Goal: Task Accomplishment & Management: Manage account settings

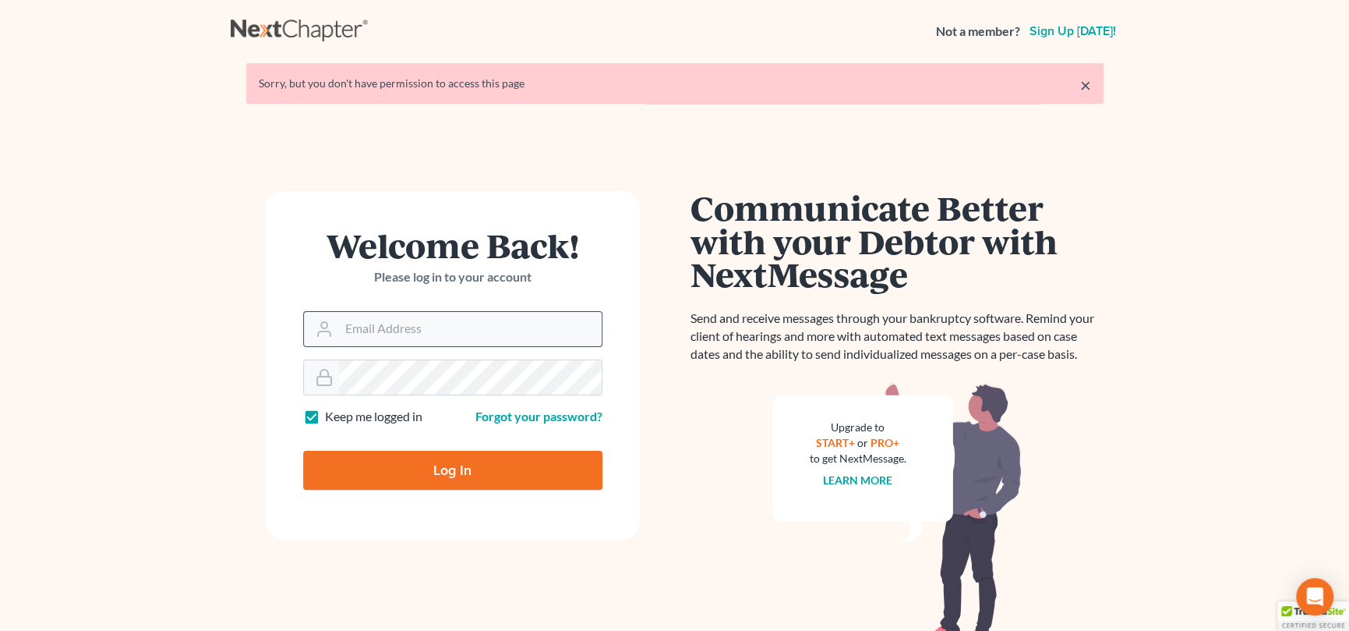
click at [466, 322] on input "Email Address" at bounding box center [470, 329] width 263 height 34
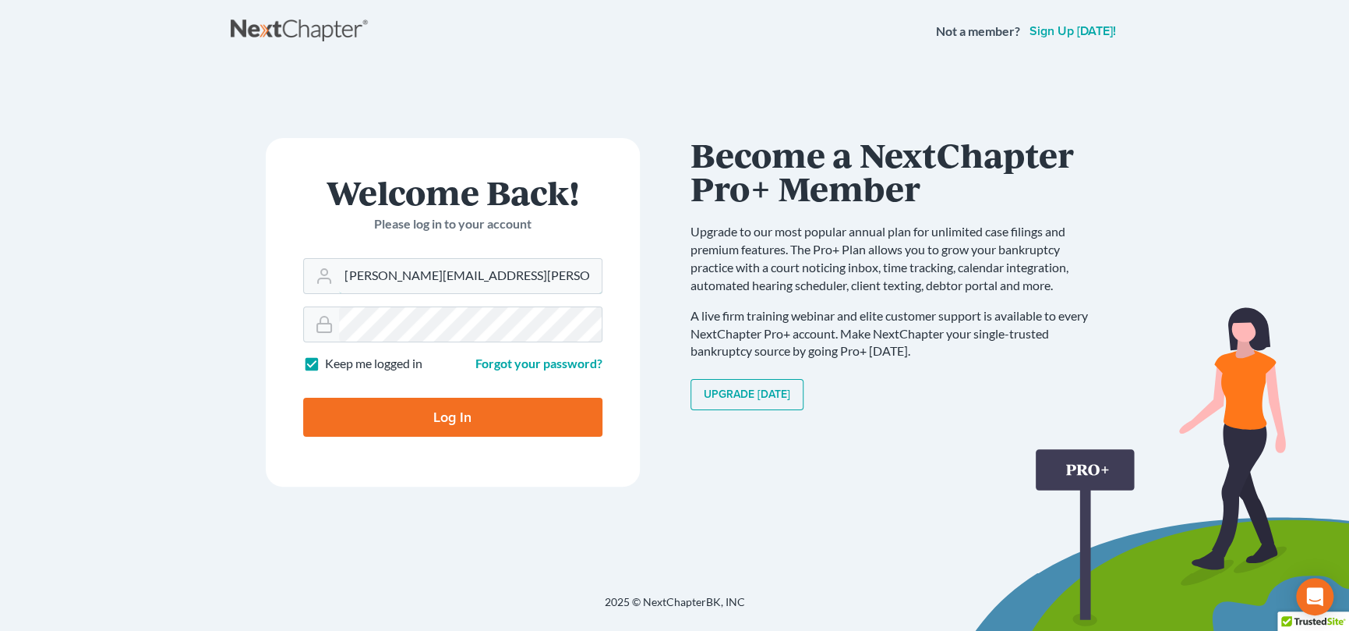
type input "[PERSON_NAME][EMAIL_ADDRESS][PERSON_NAME][DOMAIN_NAME]"
click at [429, 415] on input "Log In" at bounding box center [452, 416] width 299 height 39
type input "Thinking..."
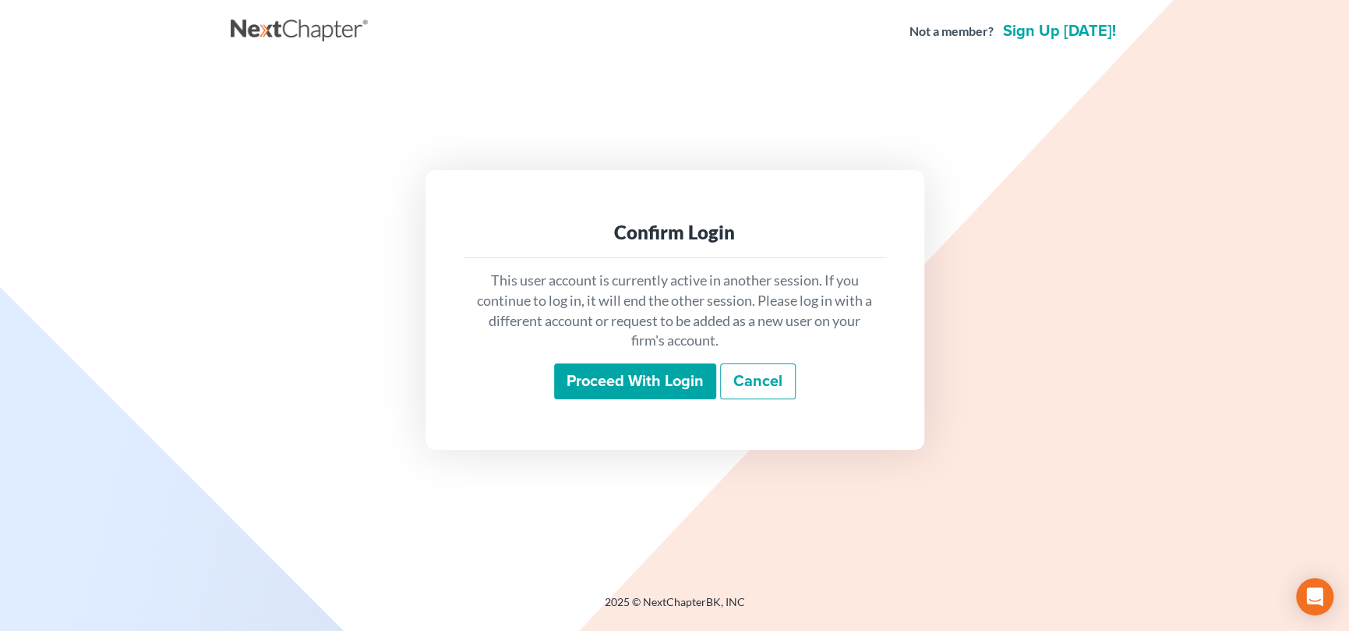
click at [651, 377] on input "Proceed with login" at bounding box center [635, 381] width 162 height 36
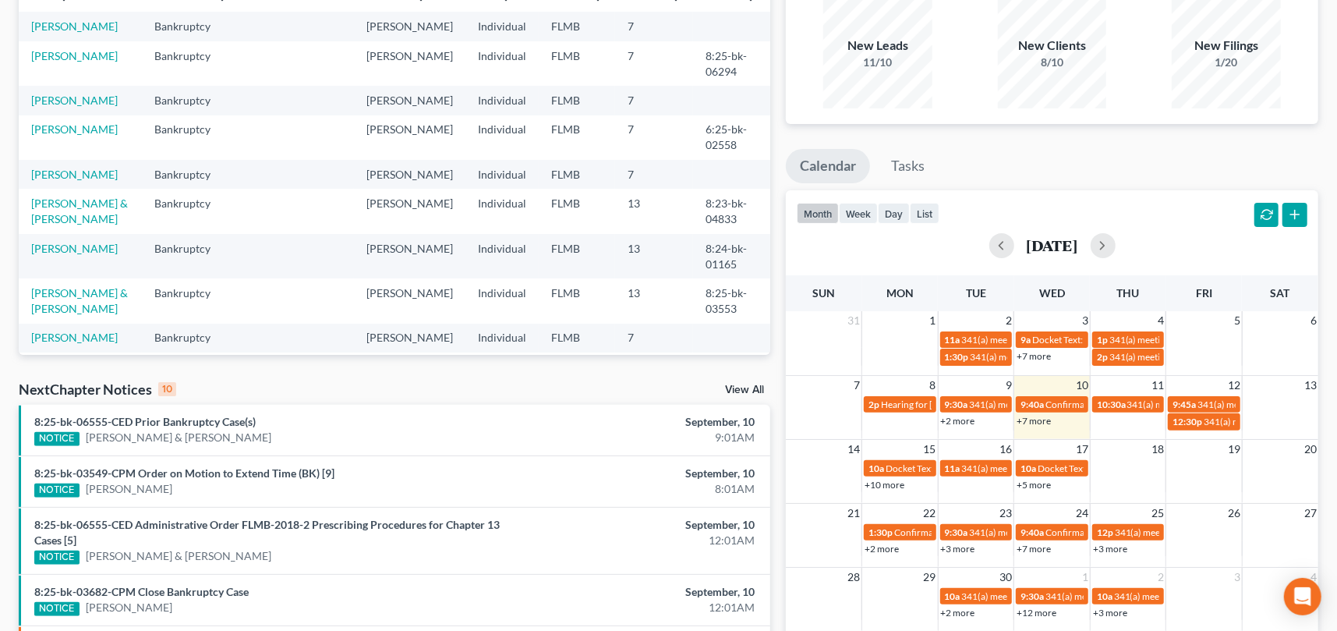
scroll to position [156, 0]
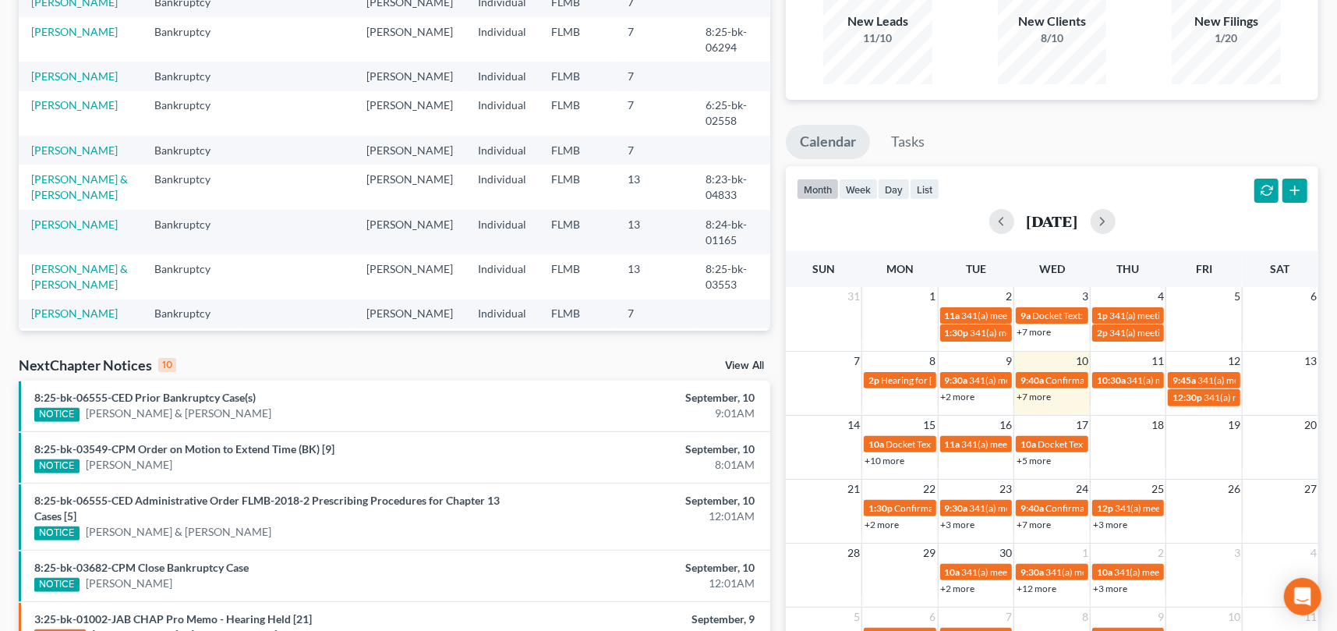
click at [1040, 458] on link "+5 more" at bounding box center [1033, 460] width 34 height 12
click at [811, 507] on td at bounding box center [824, 515] width 76 height 34
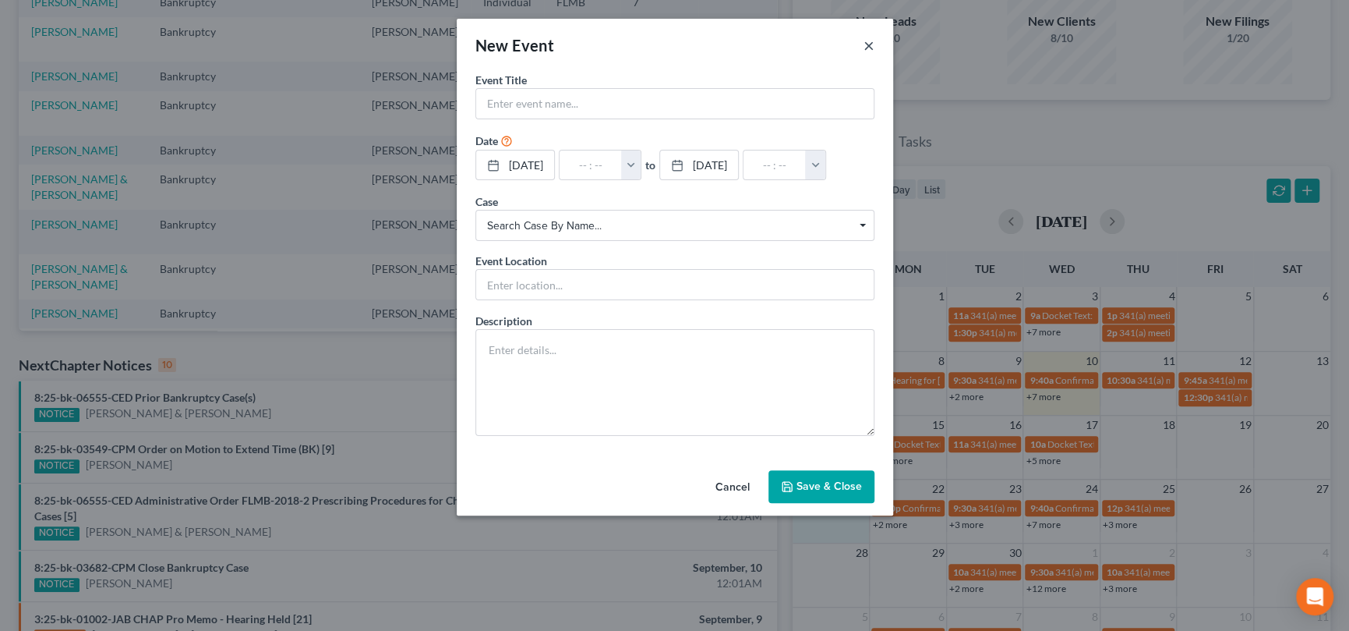
click at [865, 41] on button "×" at bounding box center [869, 45] width 11 height 19
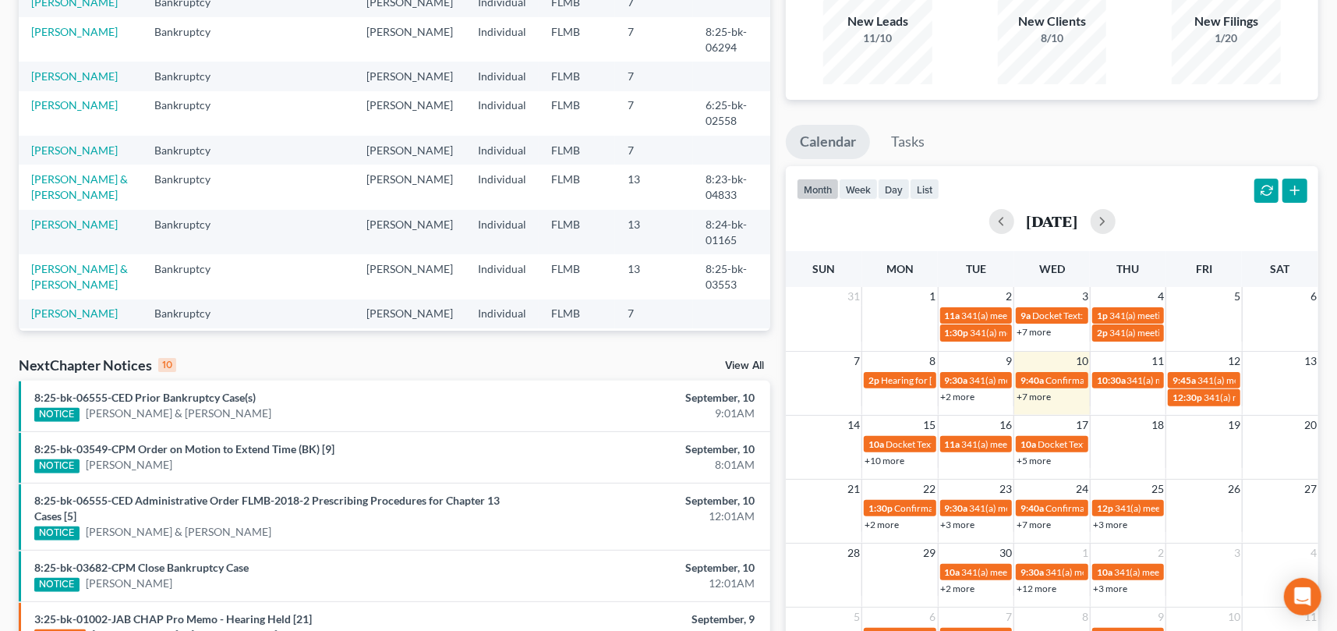
click at [881, 521] on link "+2 more" at bounding box center [881, 524] width 34 height 12
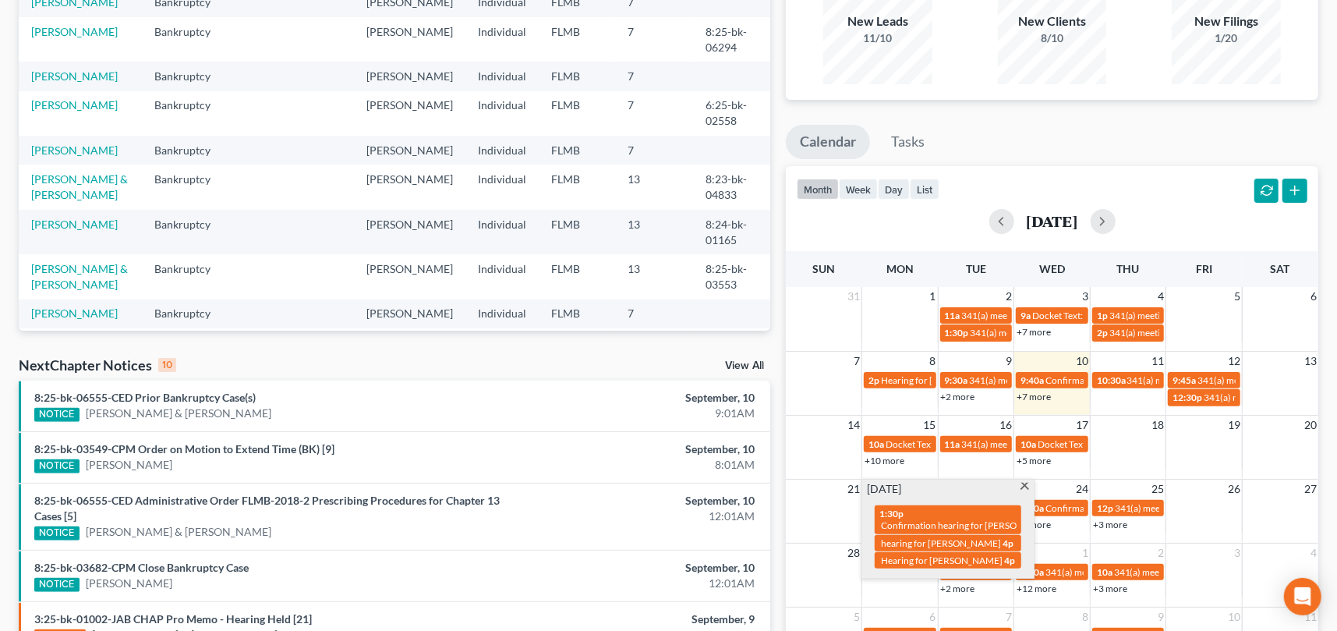
click at [1023, 483] on span at bounding box center [1025, 487] width 12 height 10
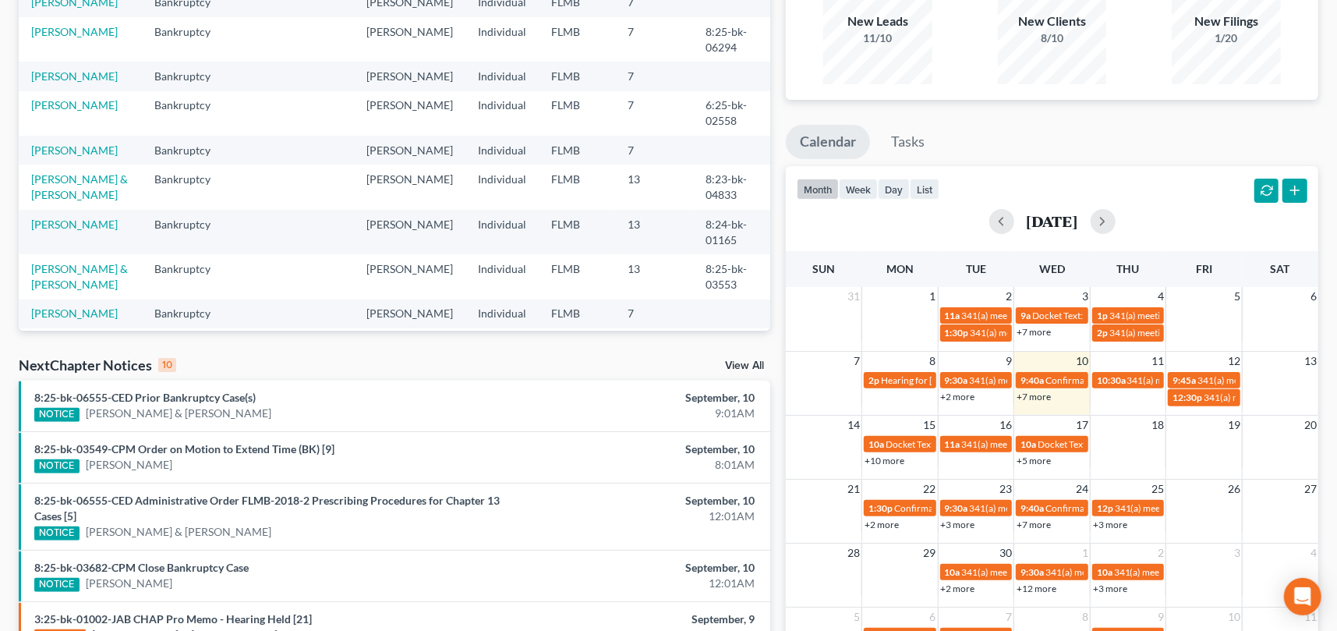
click at [966, 524] on link "+3 more" at bounding box center [958, 524] width 34 height 12
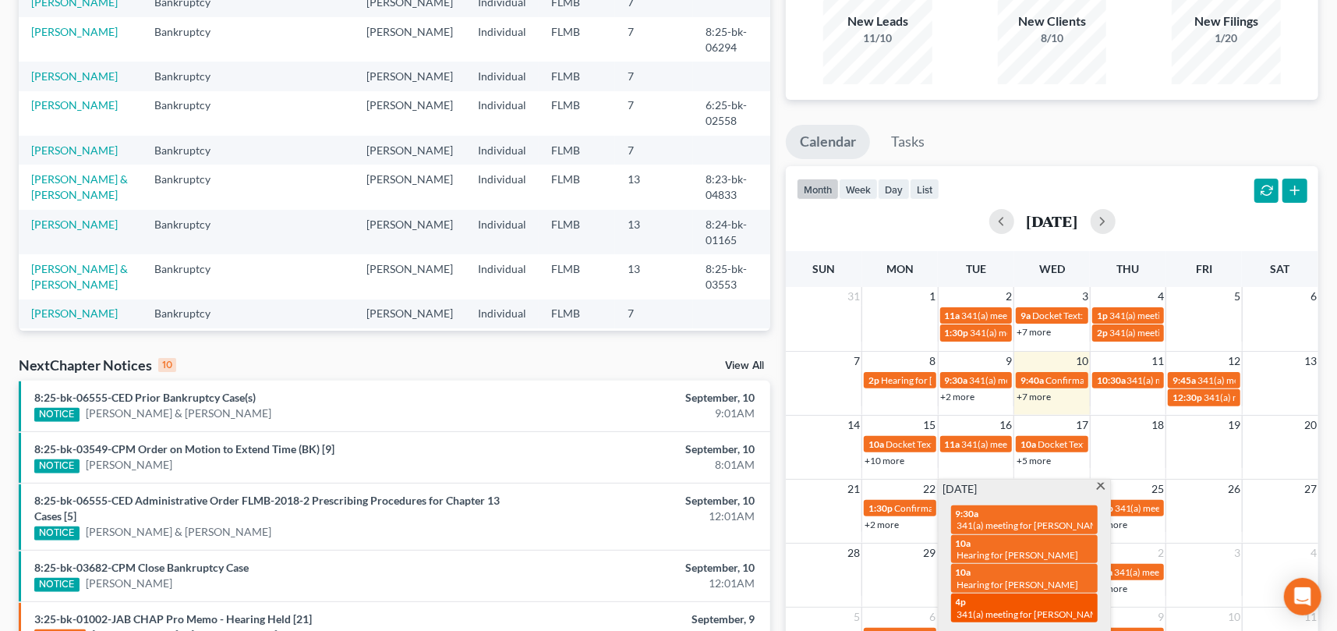
click at [1016, 608] on span "341(a) meeting for [PERSON_NAME] & [PERSON_NAME]" at bounding box center [1073, 614] width 233 height 12
select select "Days"
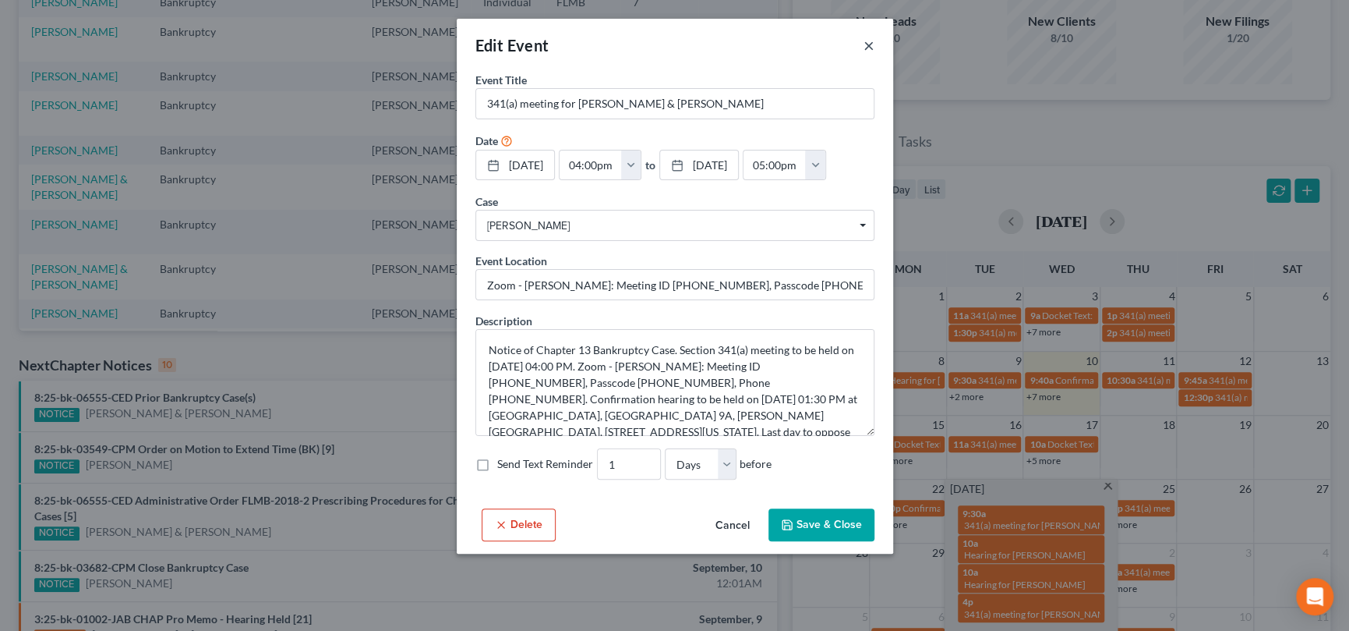
click at [871, 44] on button "×" at bounding box center [869, 45] width 11 height 19
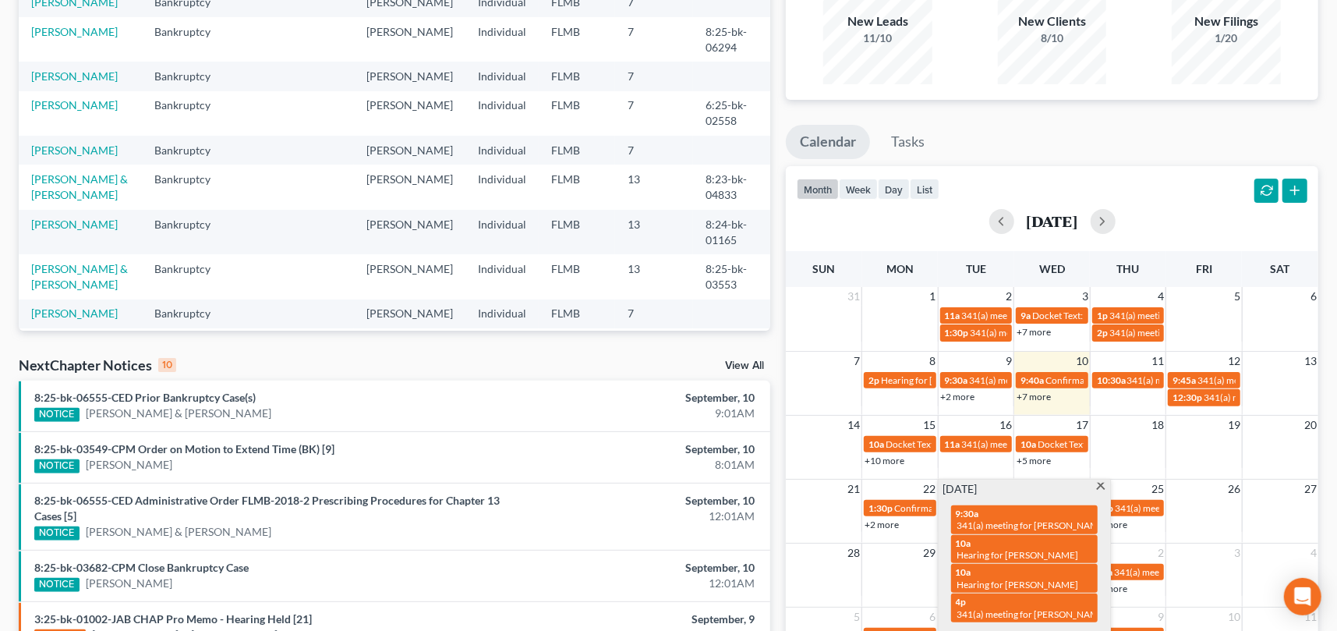
click at [1100, 483] on span at bounding box center [1101, 487] width 12 height 10
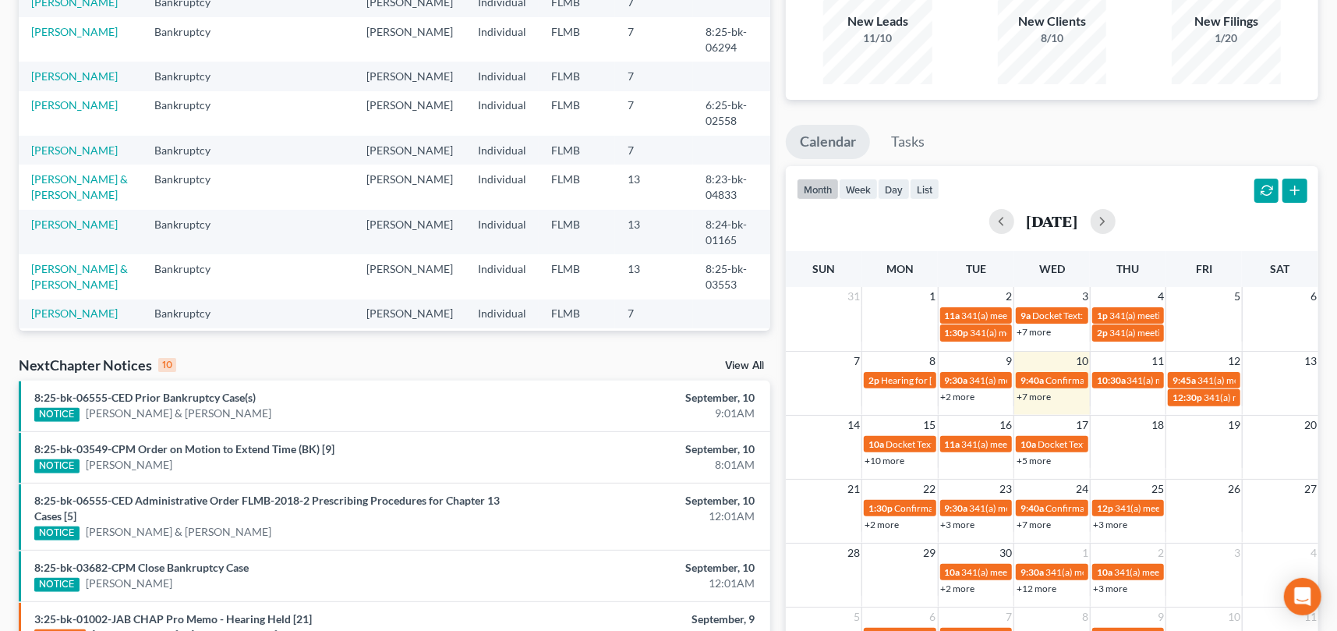
click at [1039, 523] on link "+7 more" at bounding box center [1033, 524] width 34 height 12
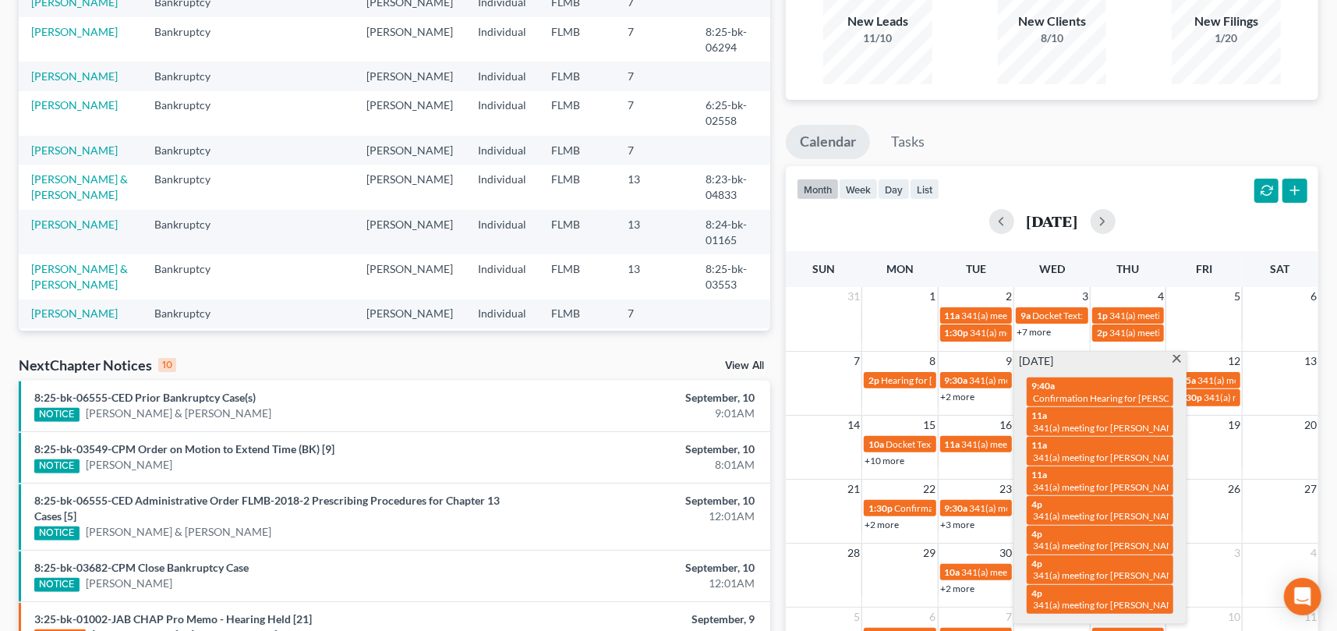
click at [1178, 355] on span at bounding box center [1177, 360] width 12 height 10
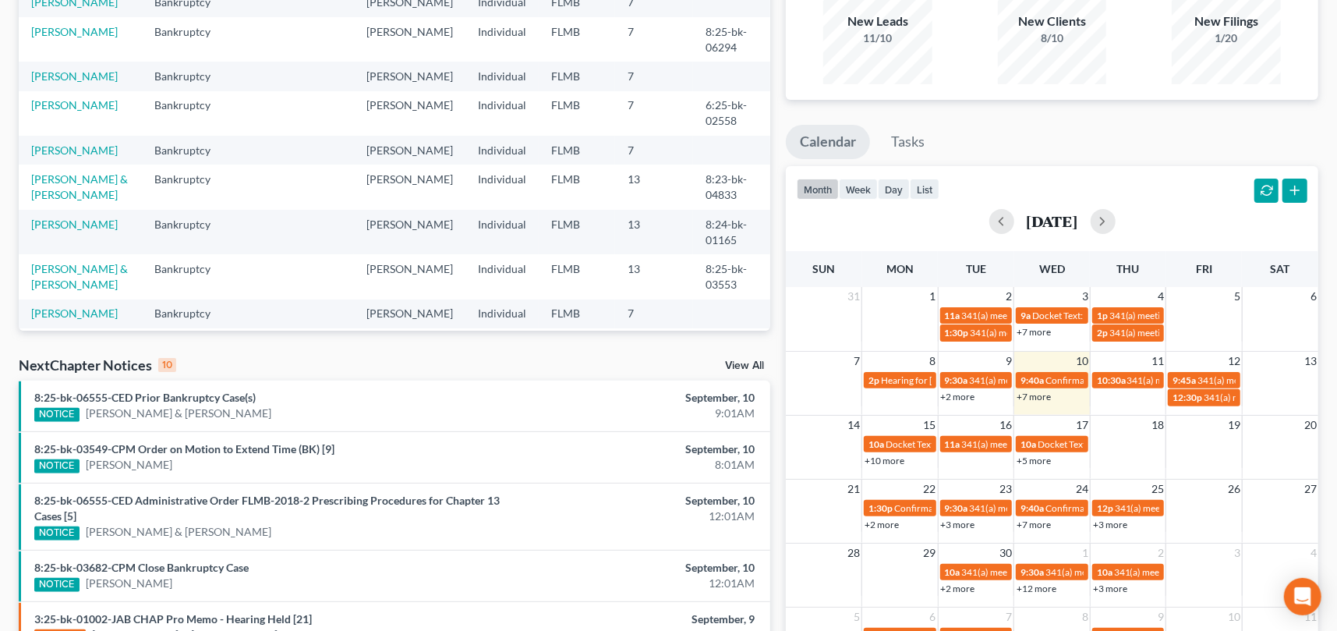
click at [1114, 524] on link "+3 more" at bounding box center [1110, 524] width 34 height 12
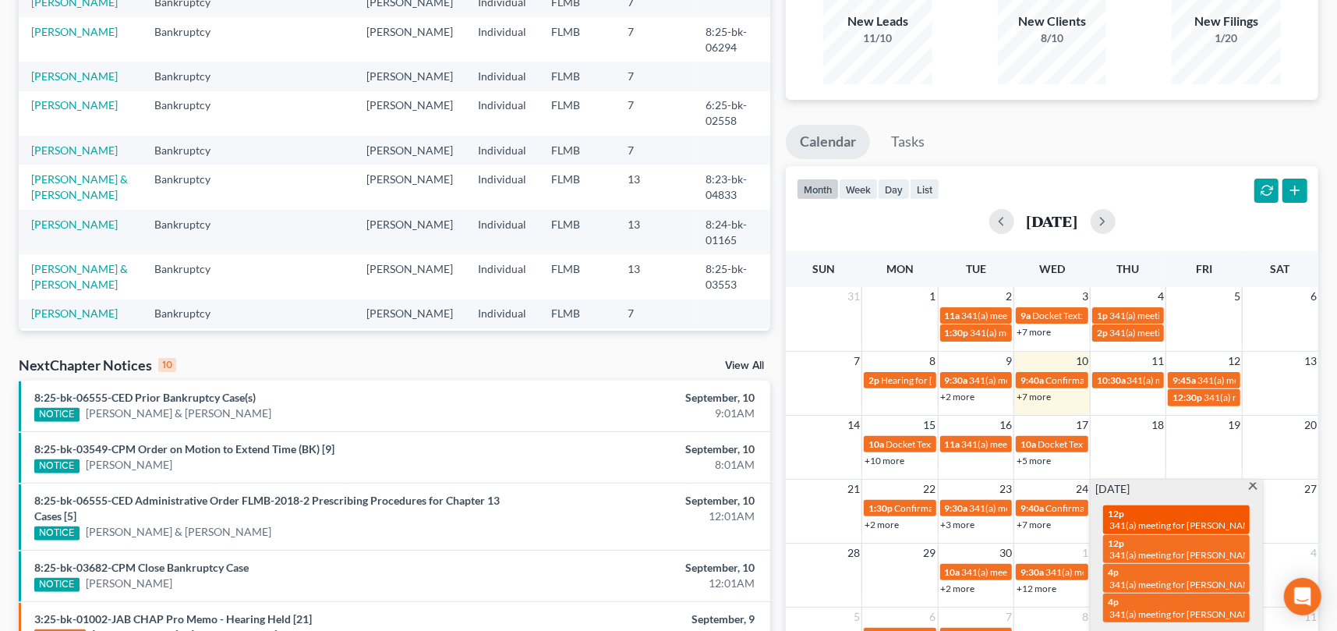
click at [1178, 516] on div "12p 341(a) meeting for [PERSON_NAME]" at bounding box center [1175, 519] width 137 height 24
select select "Days"
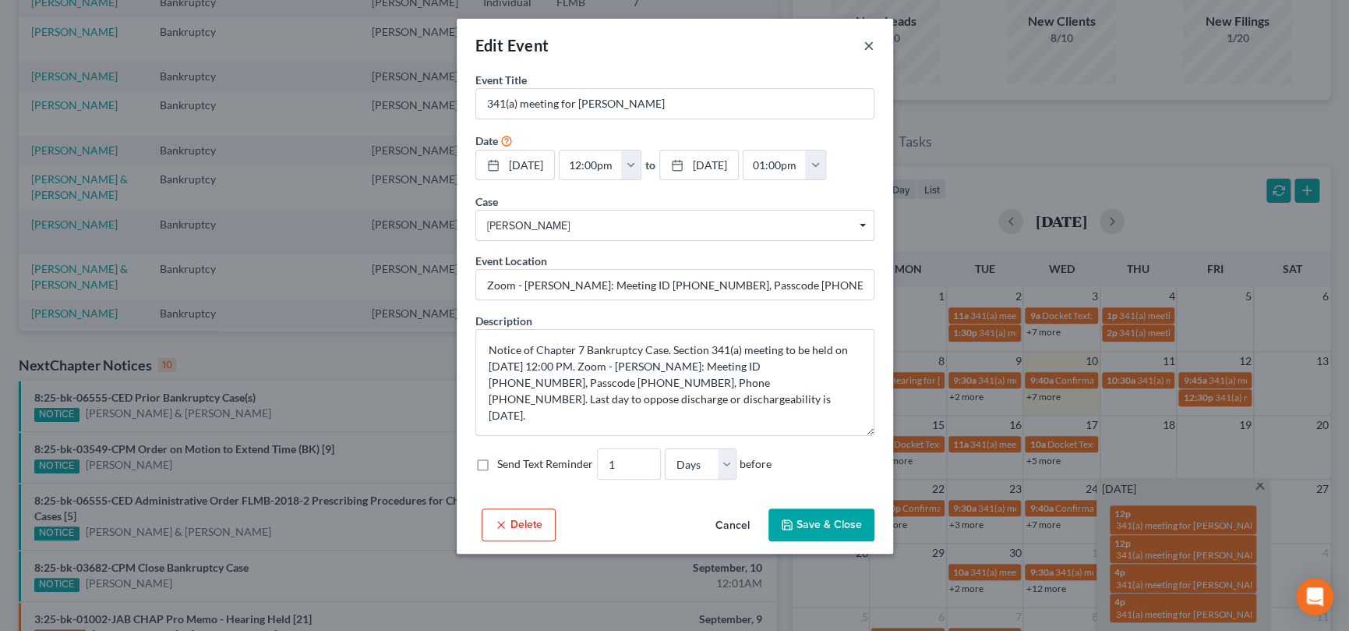
click at [867, 43] on button "×" at bounding box center [869, 45] width 11 height 19
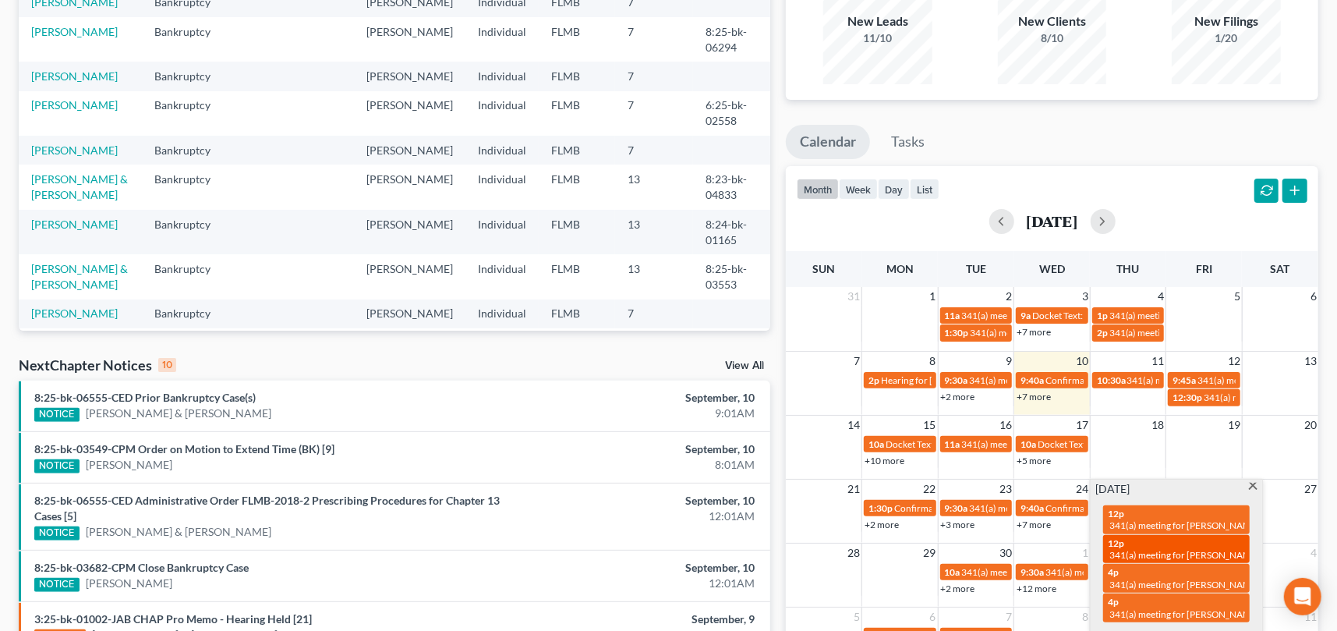
click at [1166, 550] on span "341(a) meeting for [PERSON_NAME]" at bounding box center [1184, 555] width 150 height 12
select select "Days"
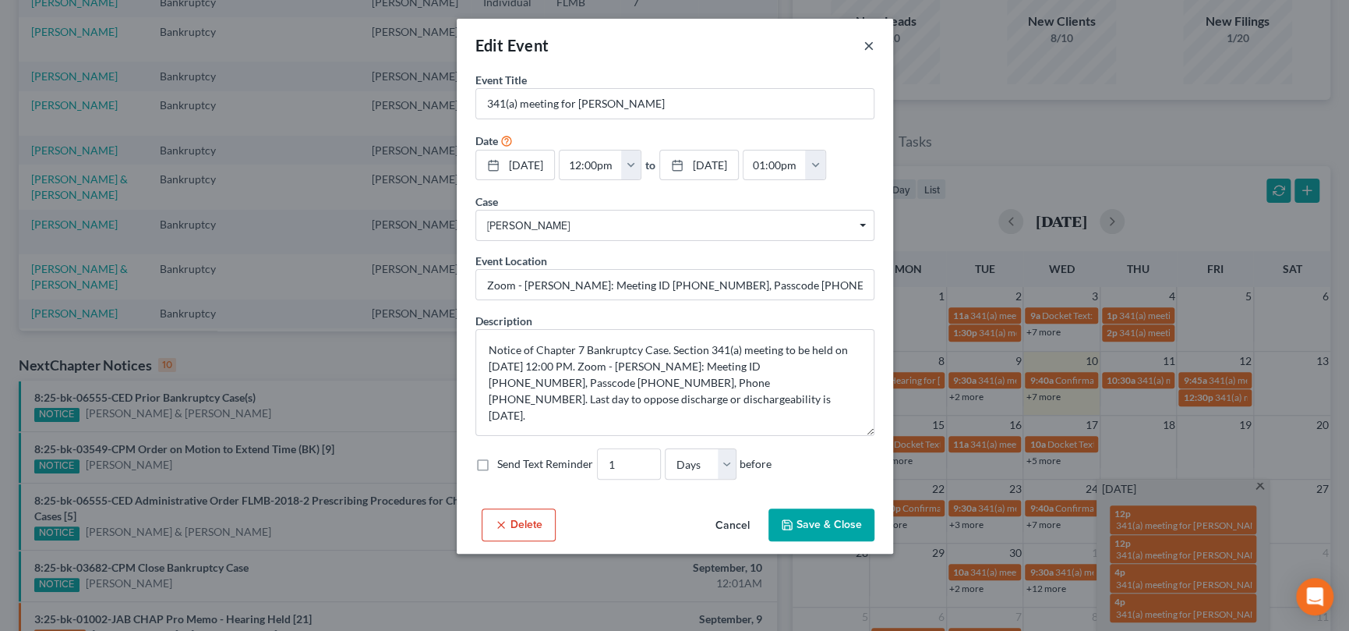
drag, startPoint x: 869, startPoint y: 45, endPoint x: 874, endPoint y: 64, distance: 19.3
click at [868, 45] on button "×" at bounding box center [869, 45] width 11 height 19
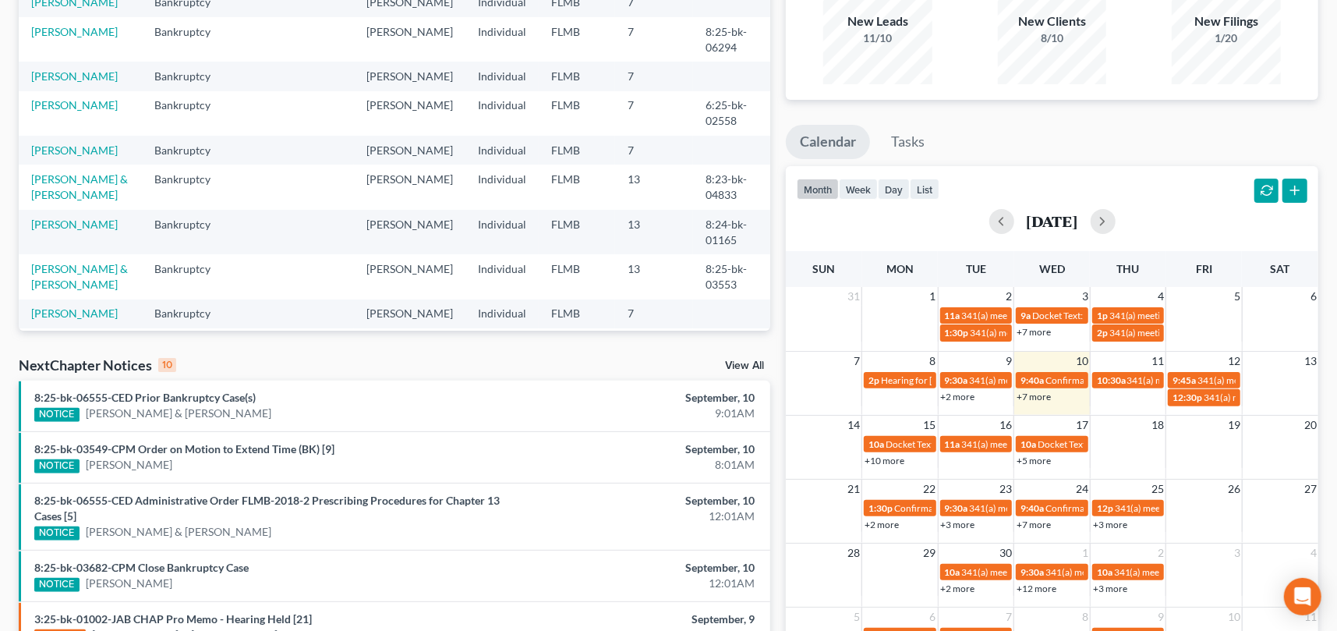
click at [955, 525] on link "+3 more" at bounding box center [958, 524] width 34 height 12
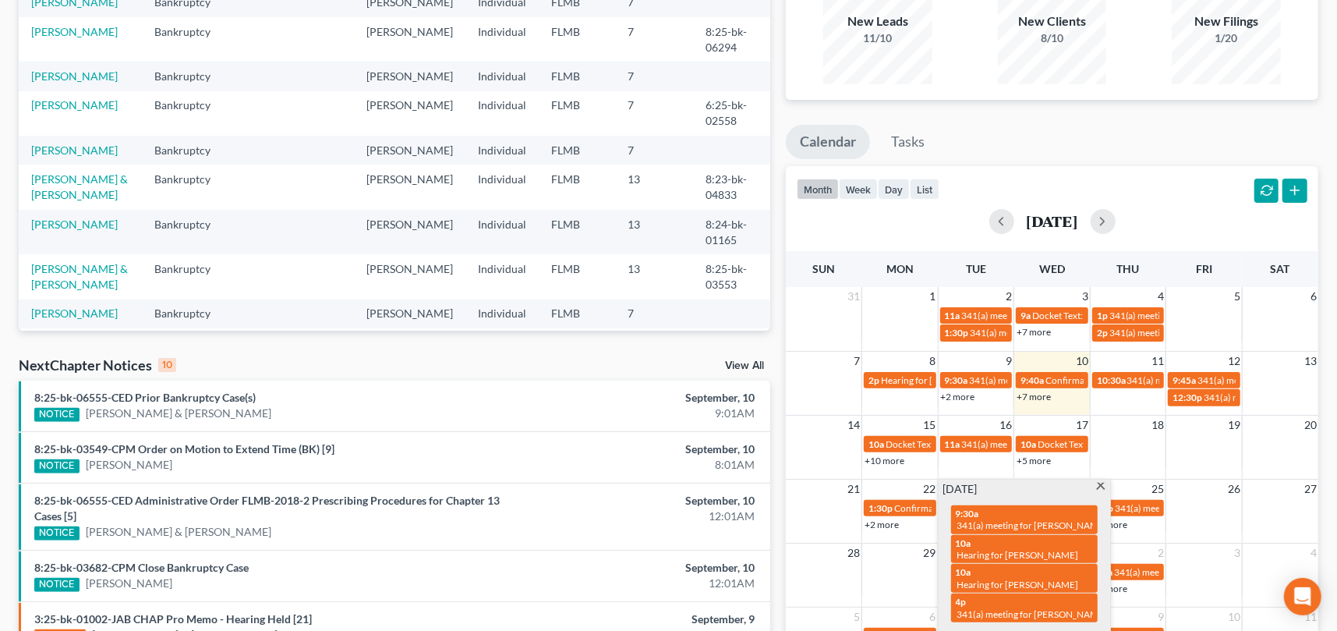
click at [1097, 484] on span at bounding box center [1101, 487] width 12 height 10
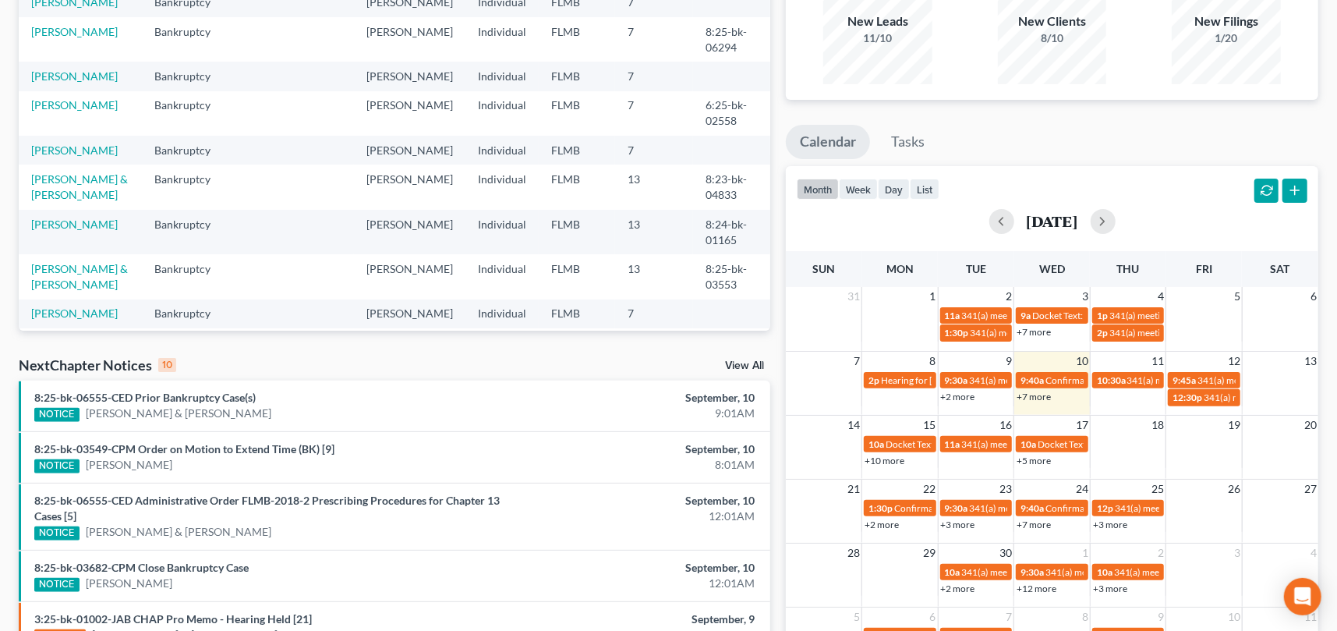
click at [1117, 525] on link "+3 more" at bounding box center [1110, 524] width 34 height 12
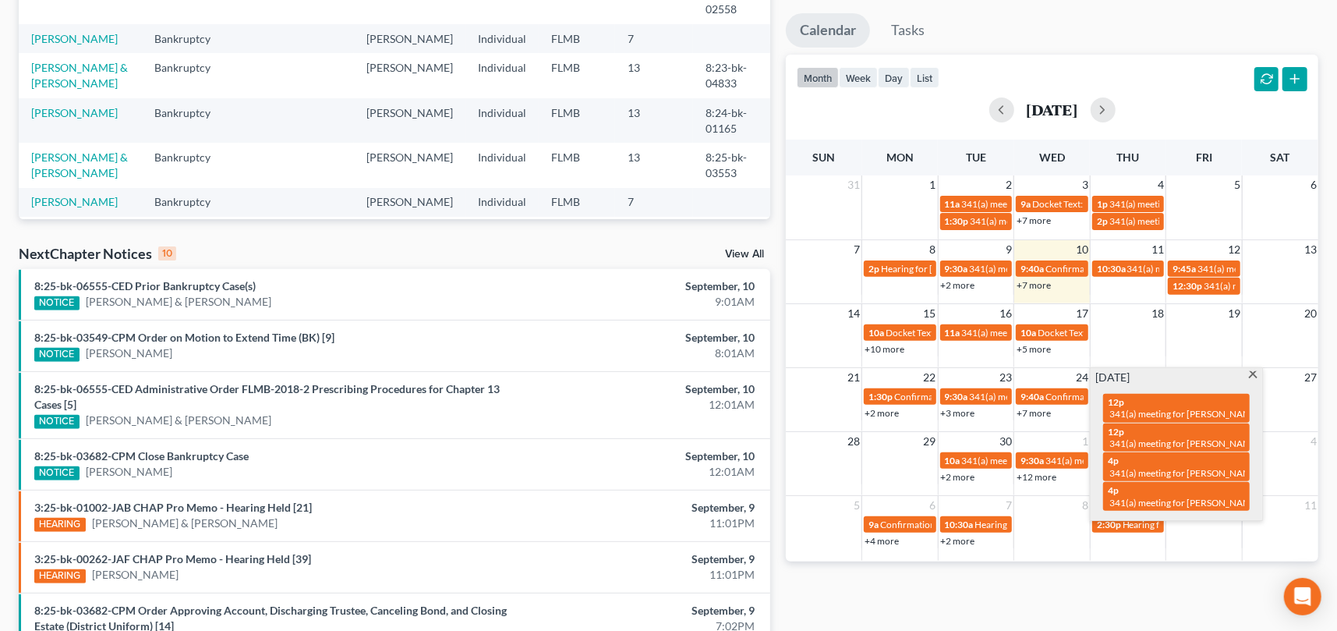
scroll to position [312, 0]
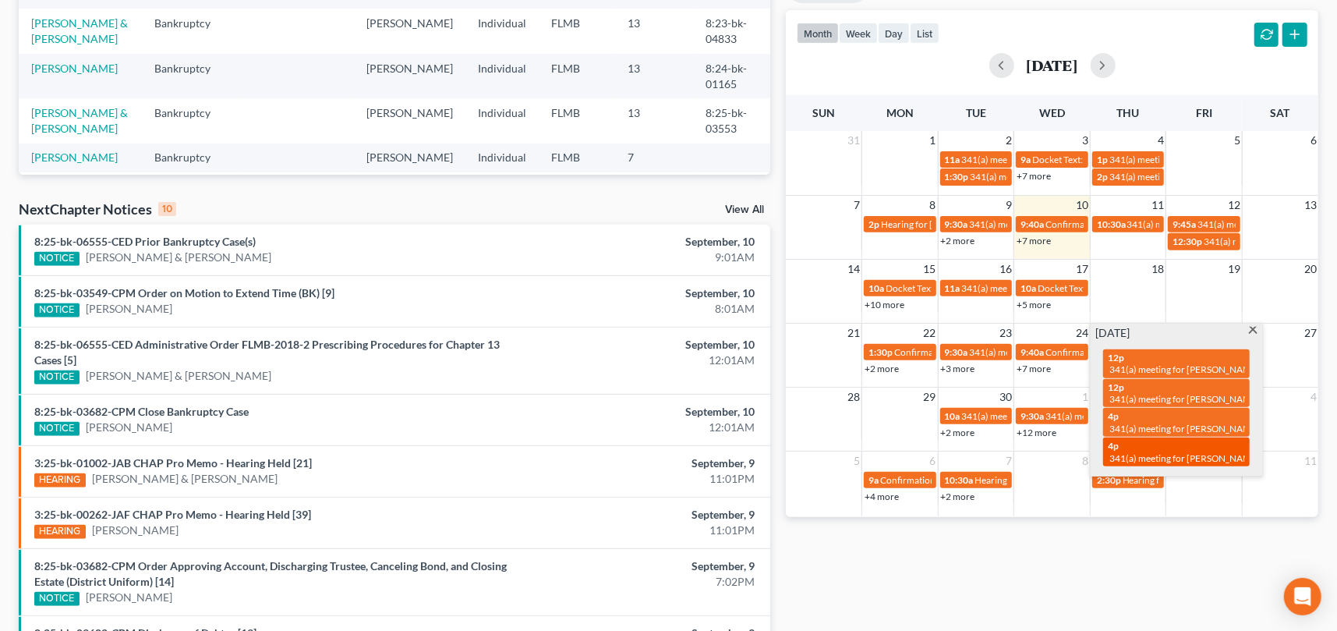
click at [1187, 452] on span "341(a) meeting for [PERSON_NAME]" at bounding box center [1184, 458] width 150 height 12
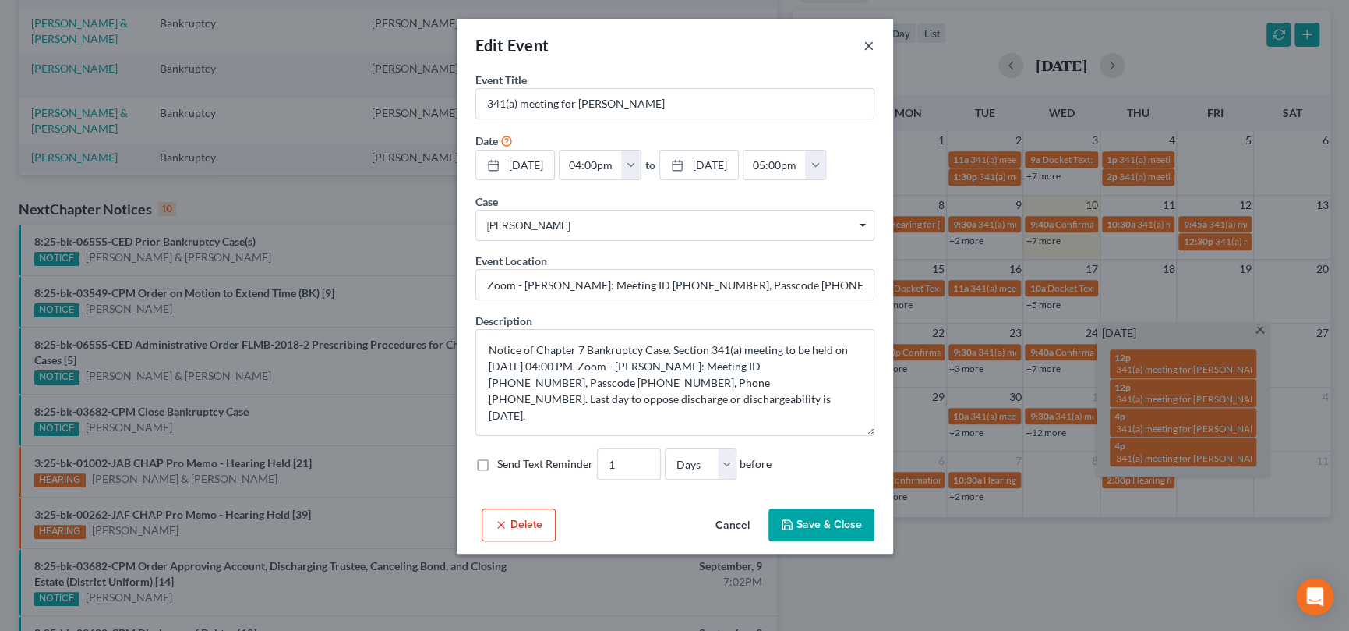
click at [867, 47] on button "×" at bounding box center [869, 45] width 11 height 19
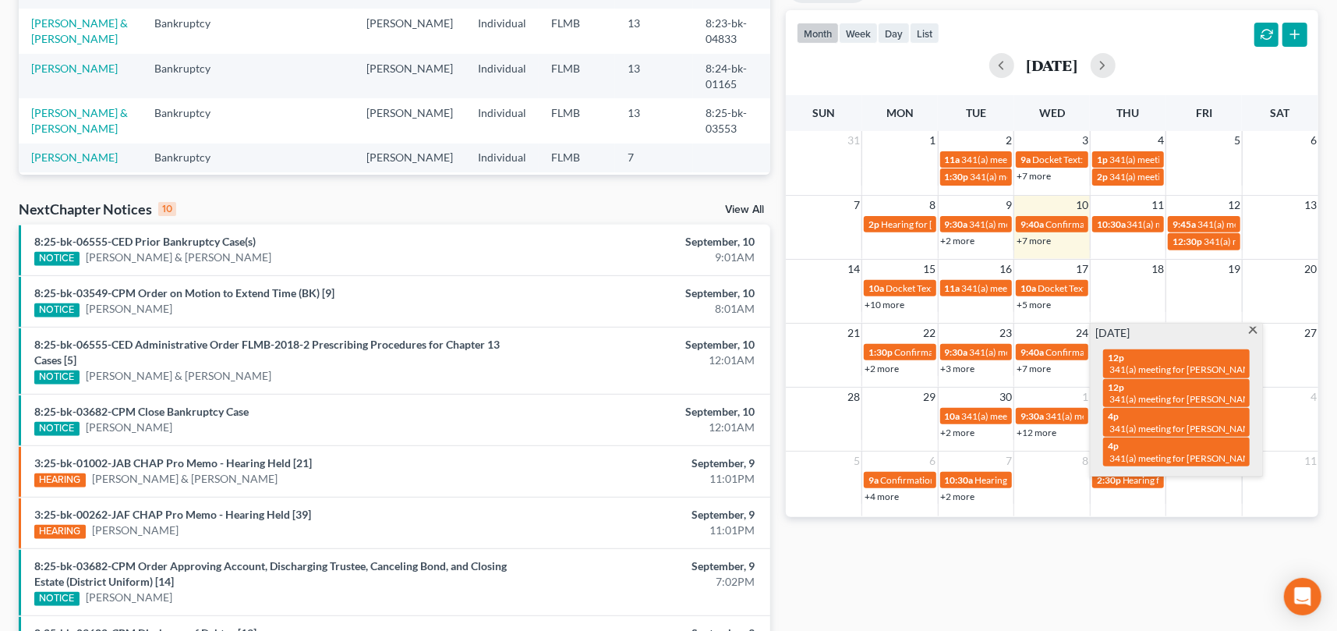
click at [1254, 328] on span at bounding box center [1253, 332] width 12 height 10
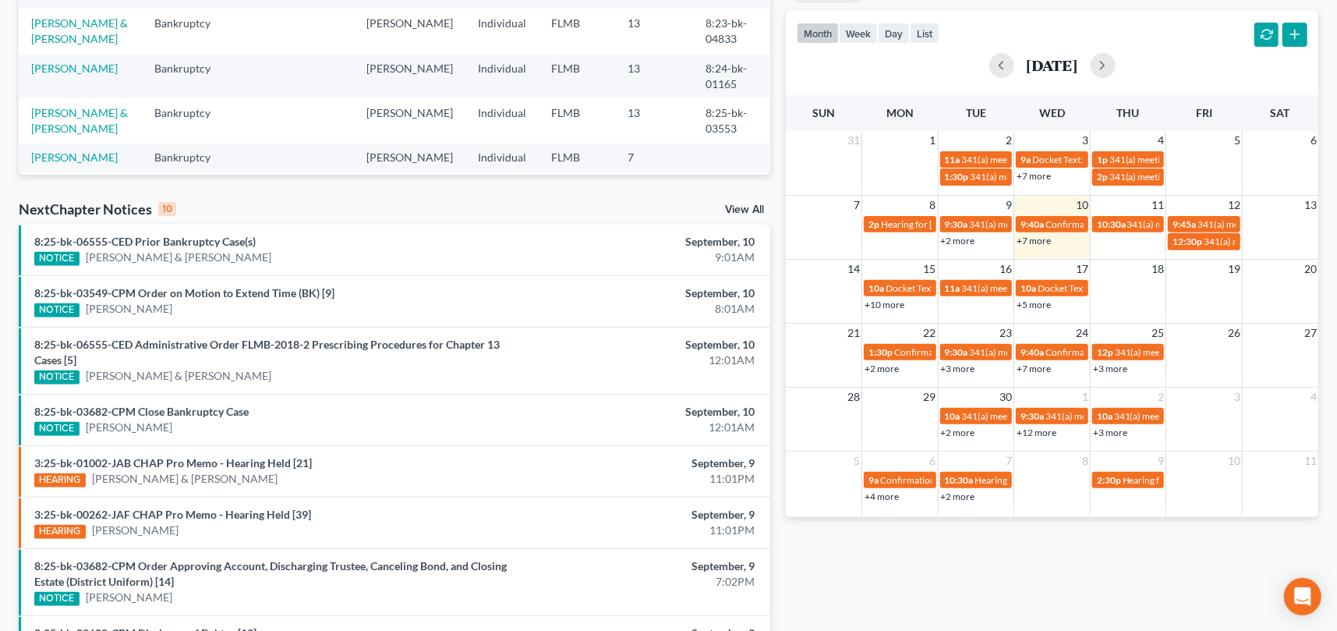
click at [1115, 432] on link "+3 more" at bounding box center [1110, 432] width 34 height 12
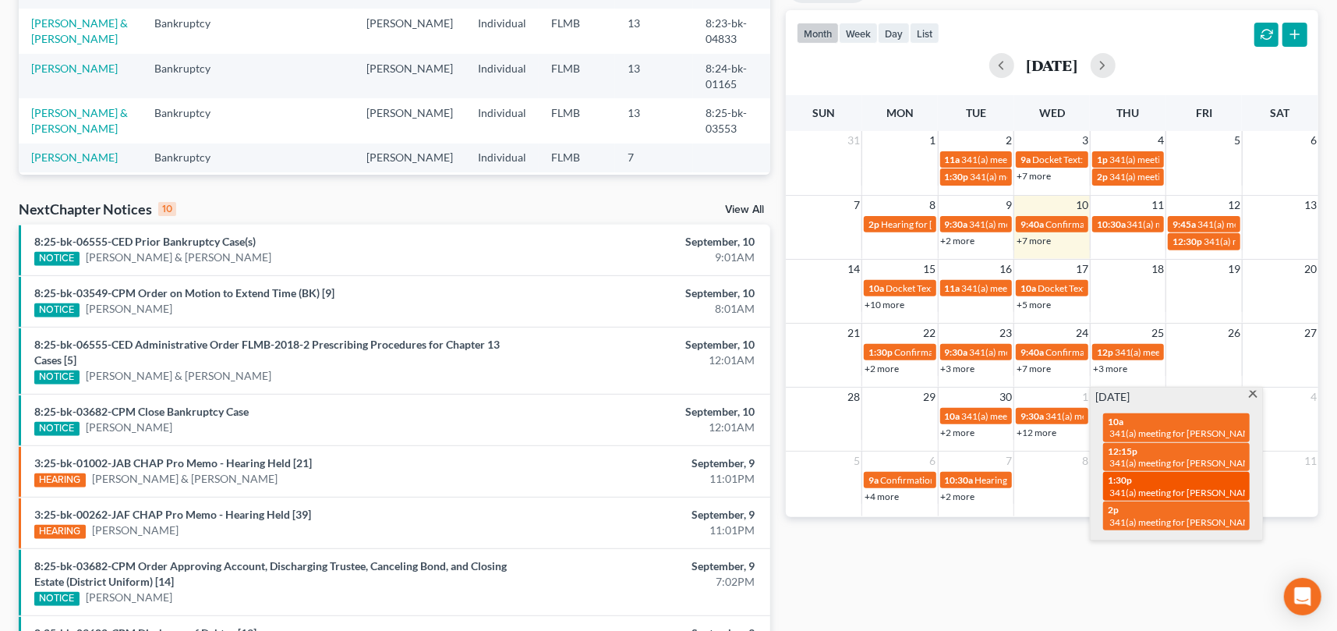
click at [1214, 489] on span "341(a) meeting for [PERSON_NAME] & [PERSON_NAME]" at bounding box center [1225, 492] width 233 height 12
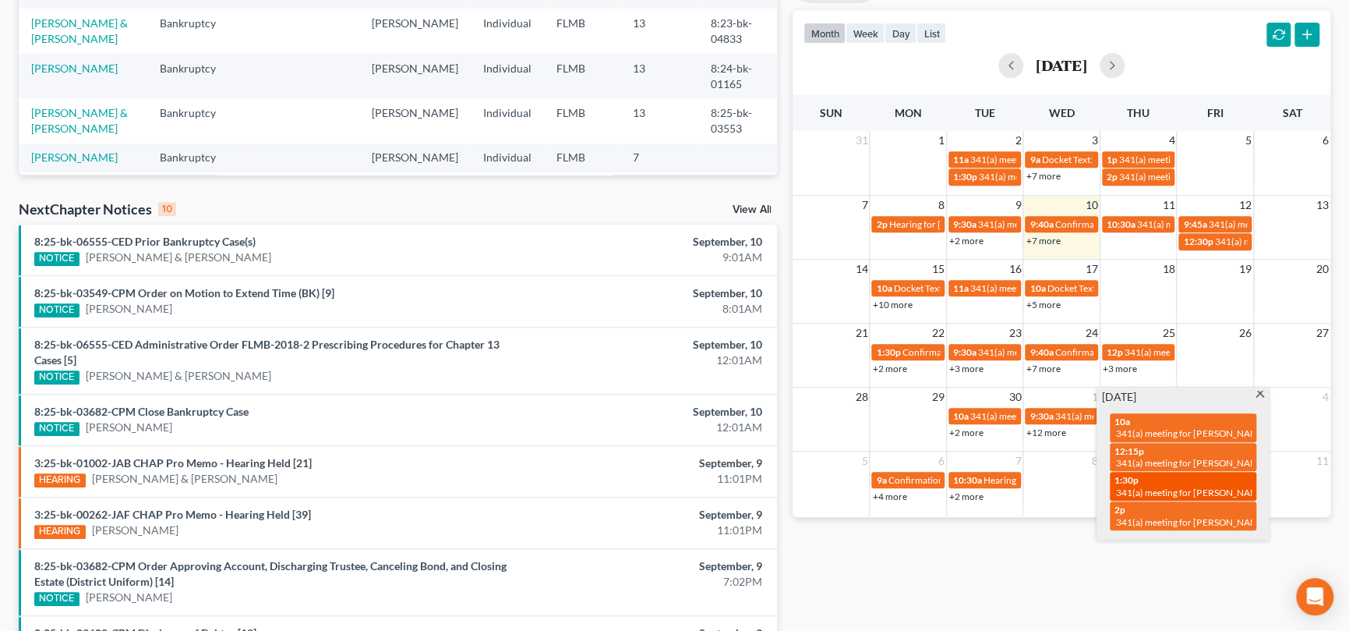
select select "Days"
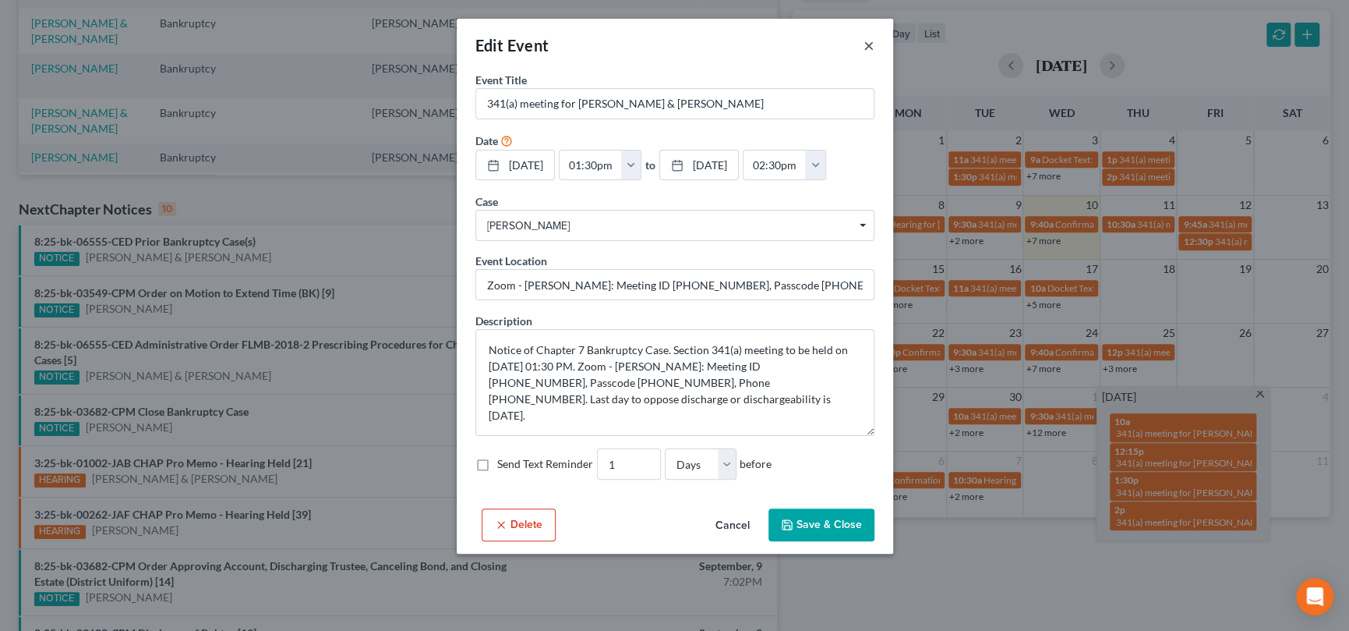
click at [869, 45] on button "×" at bounding box center [869, 45] width 11 height 19
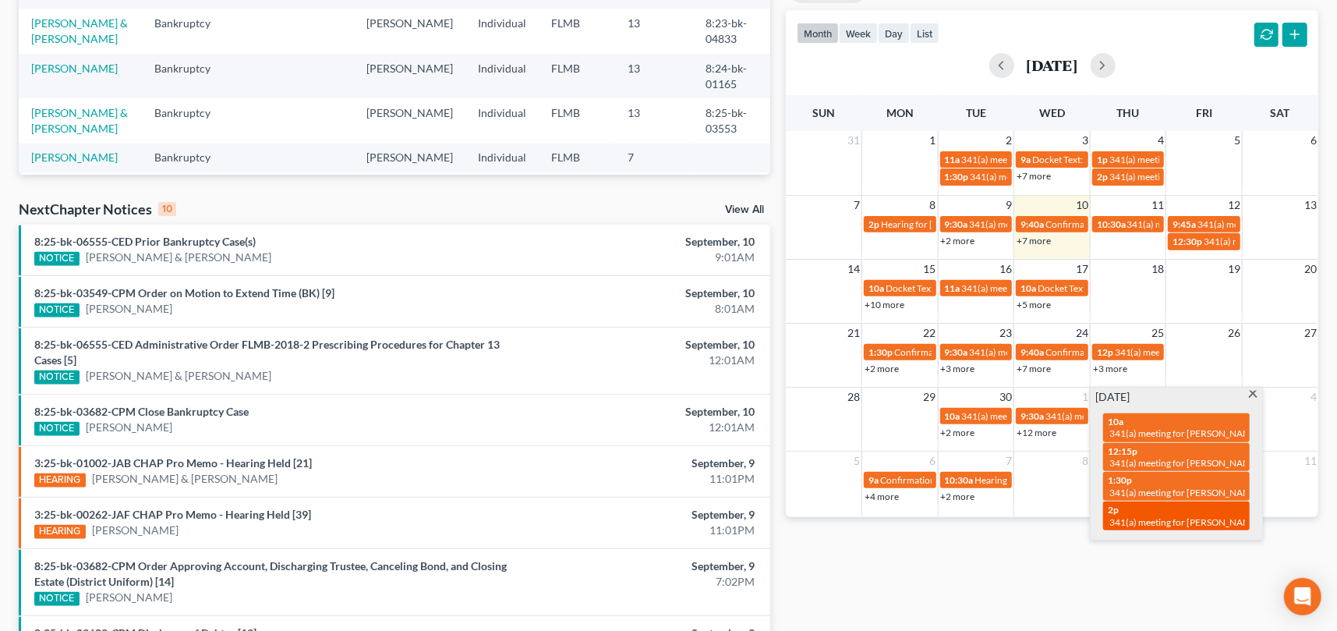
click at [1125, 510] on div "2p 341(a) meeting for [PERSON_NAME]" at bounding box center [1175, 515] width 137 height 24
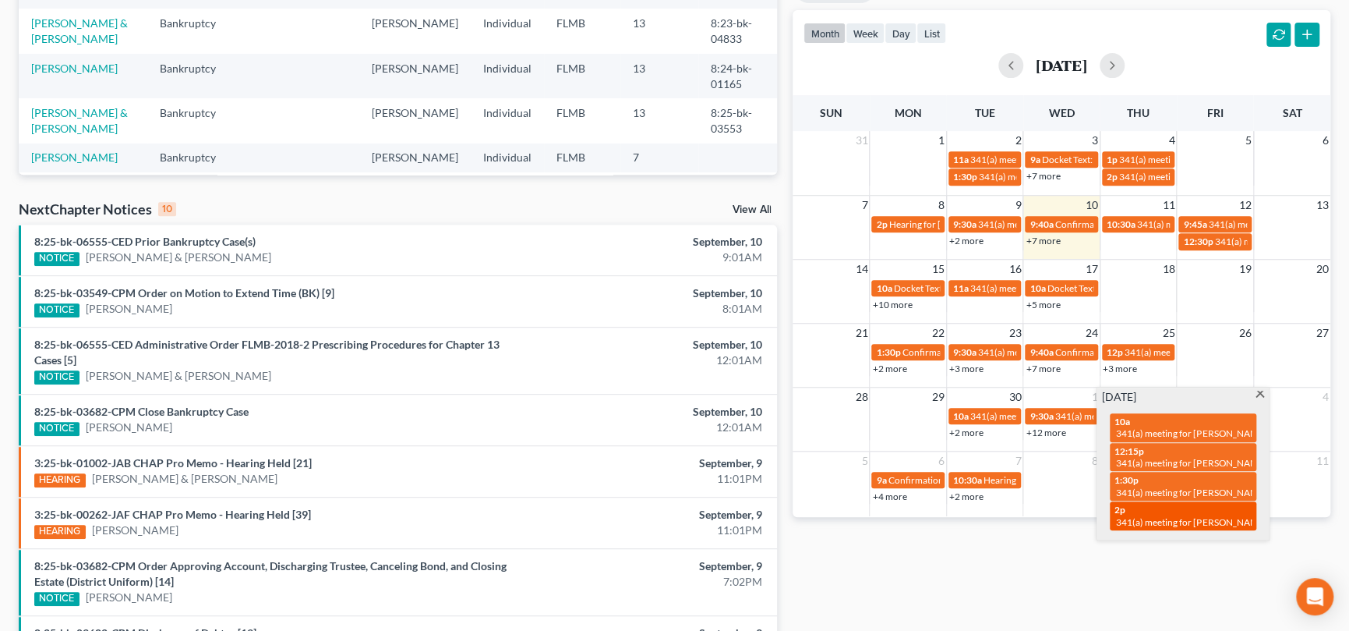
select select "Days"
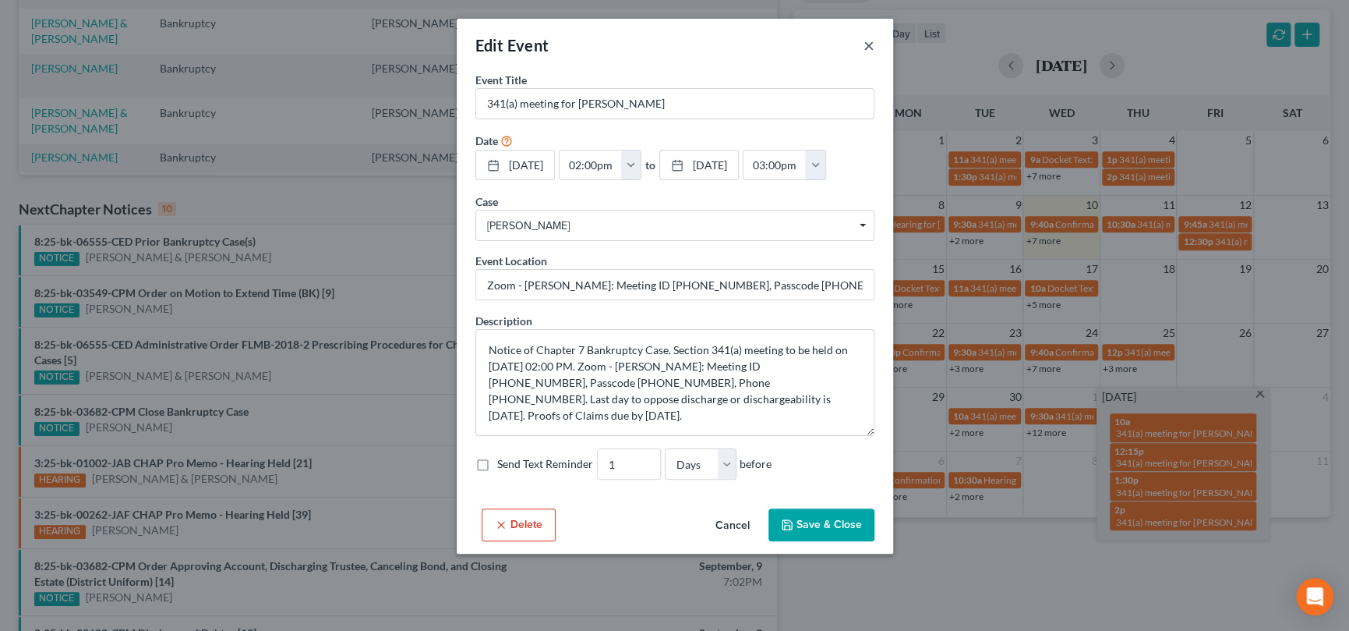
click at [866, 44] on button "×" at bounding box center [869, 45] width 11 height 19
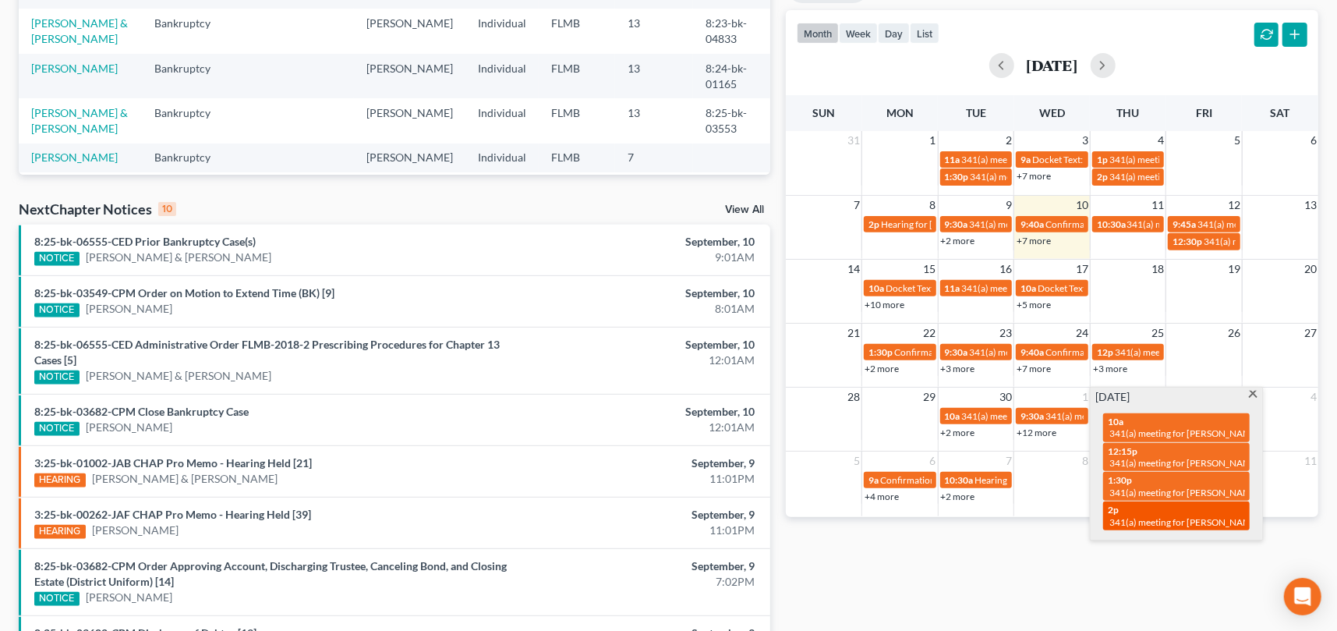
click at [1212, 521] on span "341(a) meeting for [PERSON_NAME]" at bounding box center [1184, 522] width 150 height 12
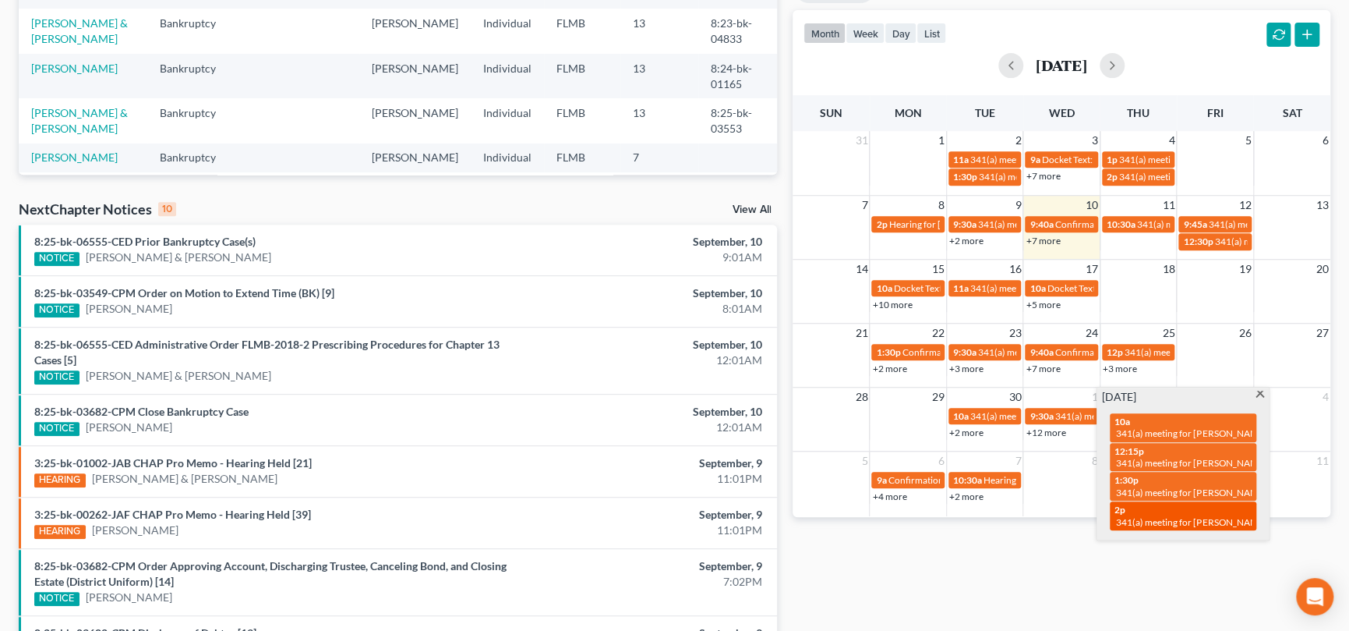
select select "Days"
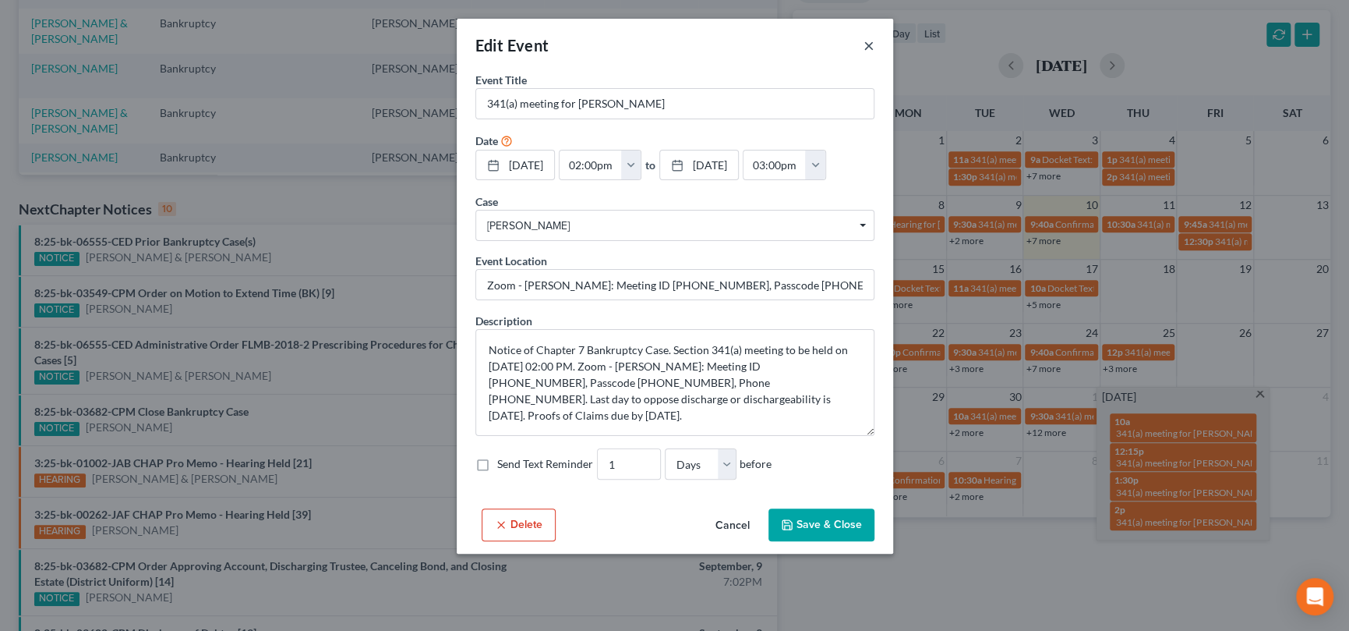
click at [864, 45] on button "×" at bounding box center [869, 45] width 11 height 19
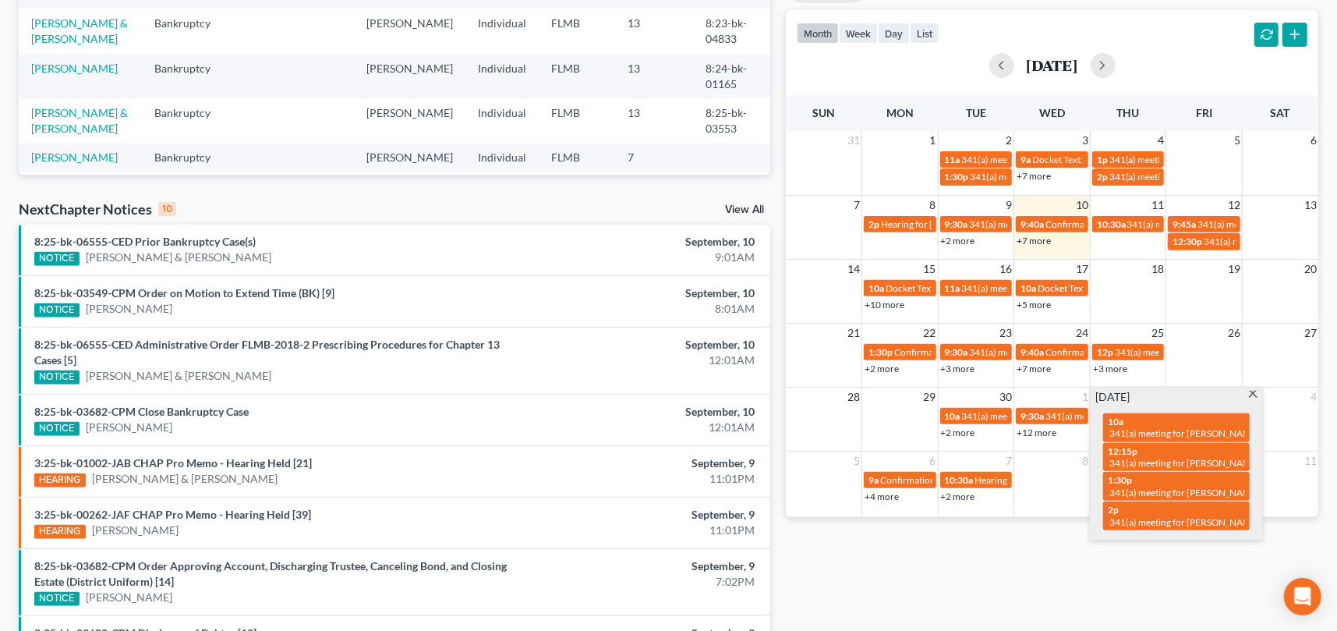
click at [1250, 394] on span at bounding box center [1253, 395] width 12 height 10
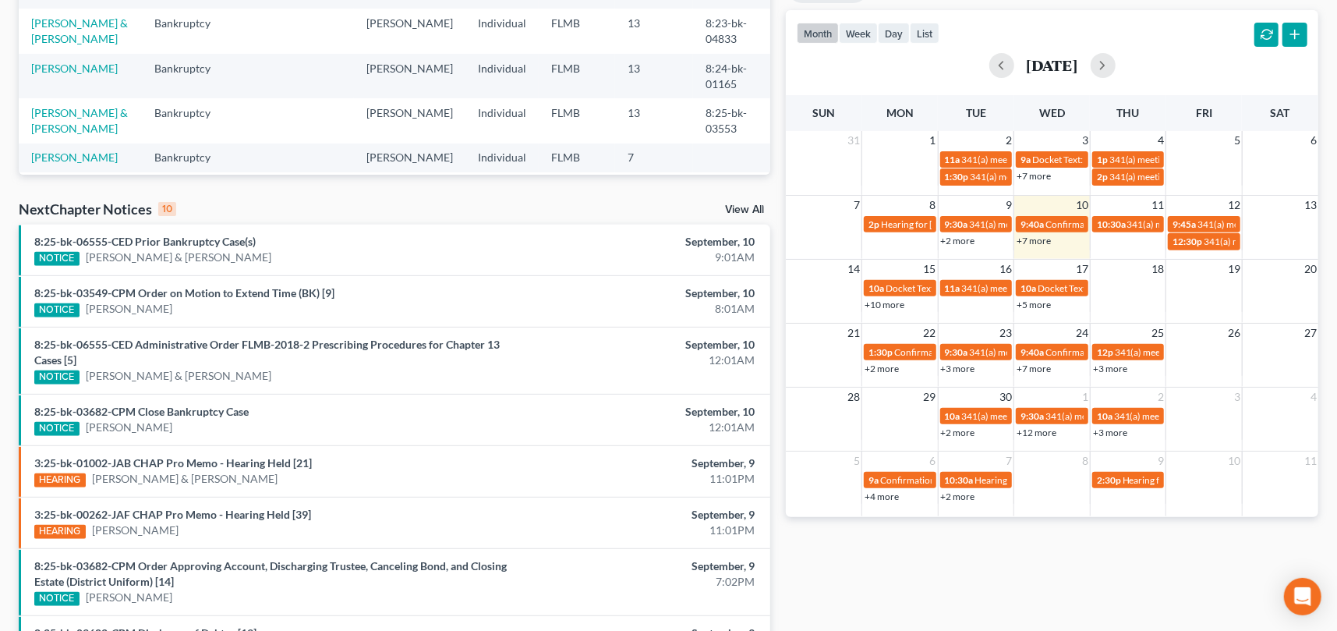
click at [965, 493] on link "+2 more" at bounding box center [958, 496] width 34 height 12
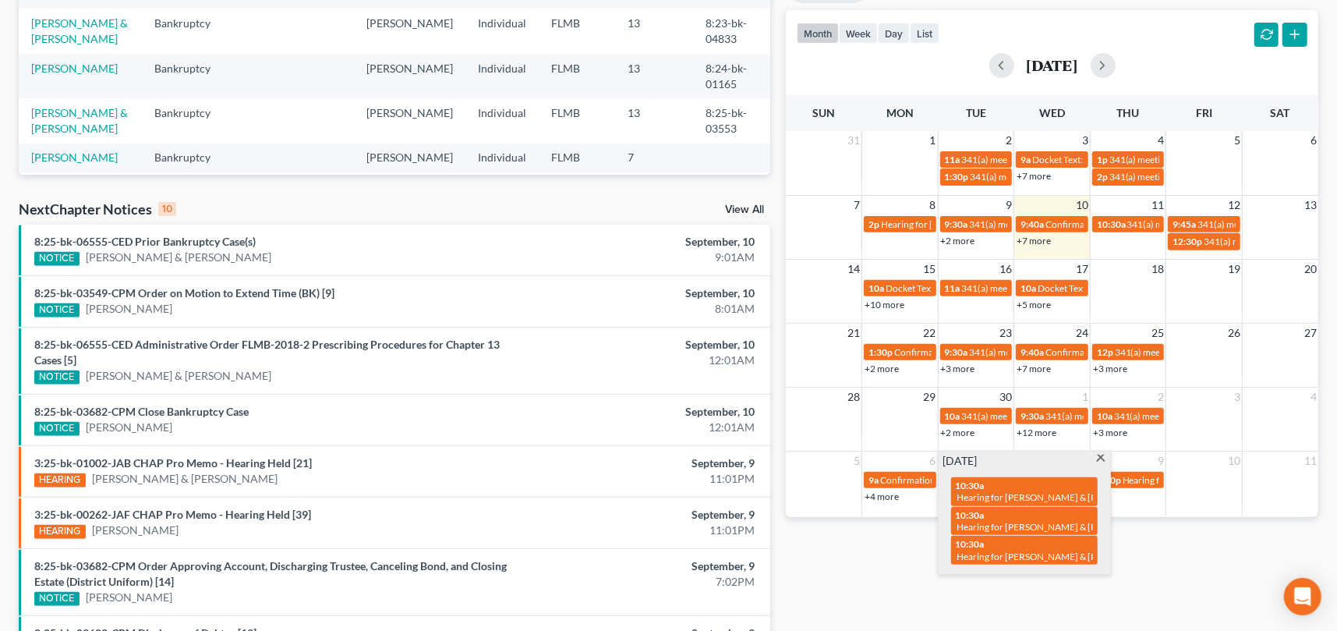
click at [1168, 452] on td "10" at bounding box center [1204, 459] width 76 height 19
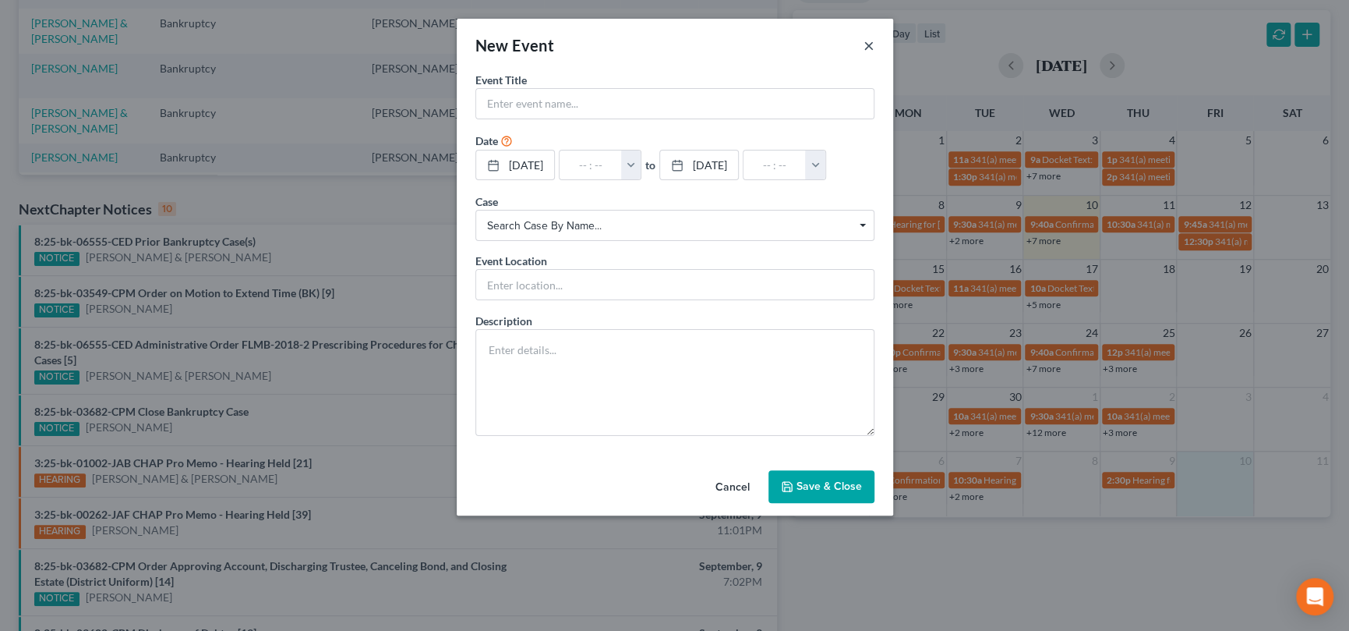
drag, startPoint x: 865, startPoint y: 47, endPoint x: 872, endPoint y: 65, distance: 20.0
click at [864, 47] on button "×" at bounding box center [869, 45] width 11 height 19
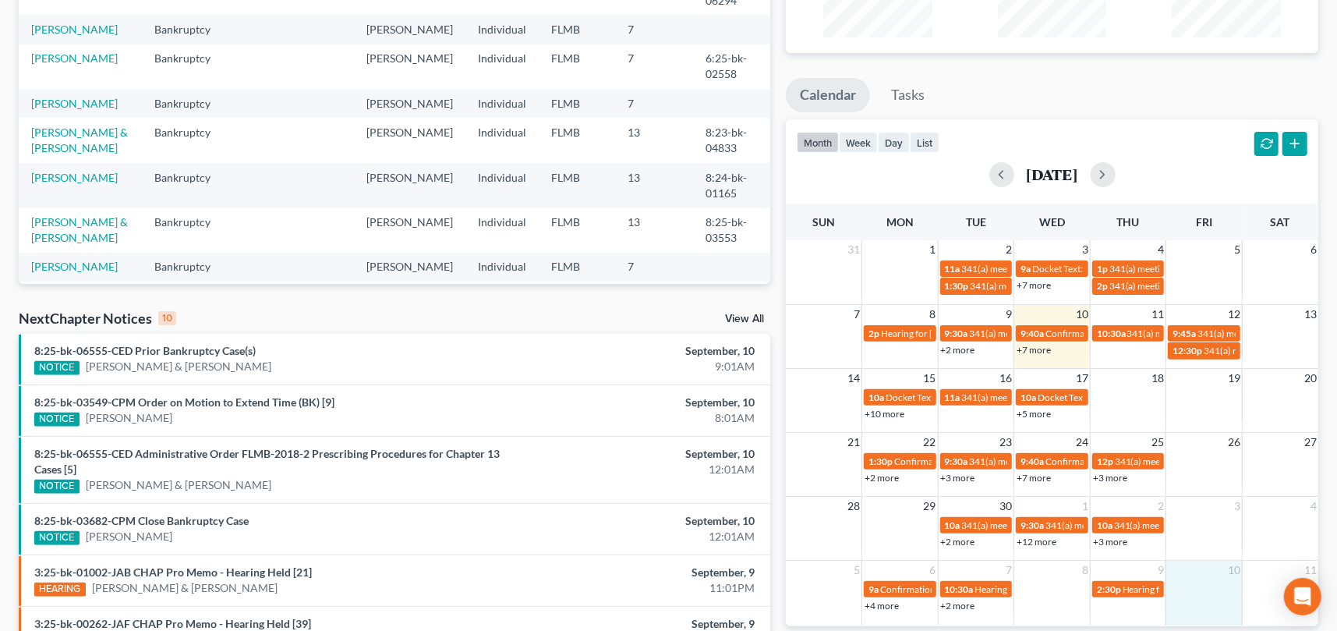
scroll to position [0, 0]
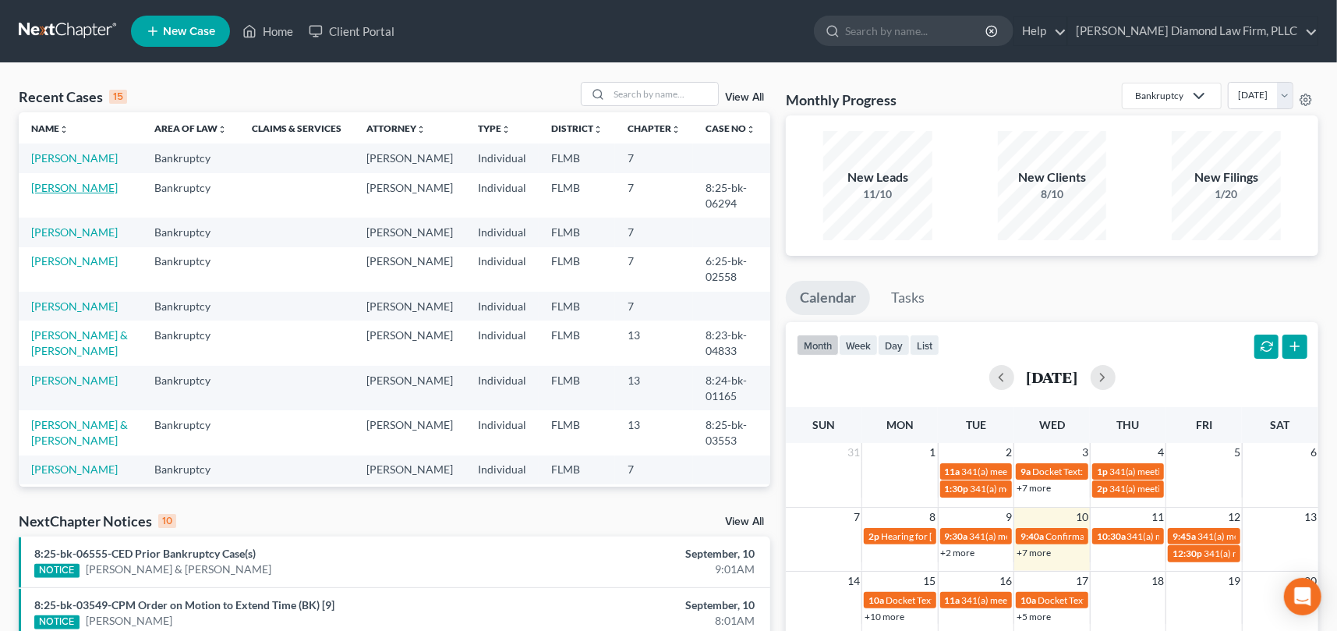
click at [47, 194] on link "[PERSON_NAME]" at bounding box center [74, 187] width 87 height 13
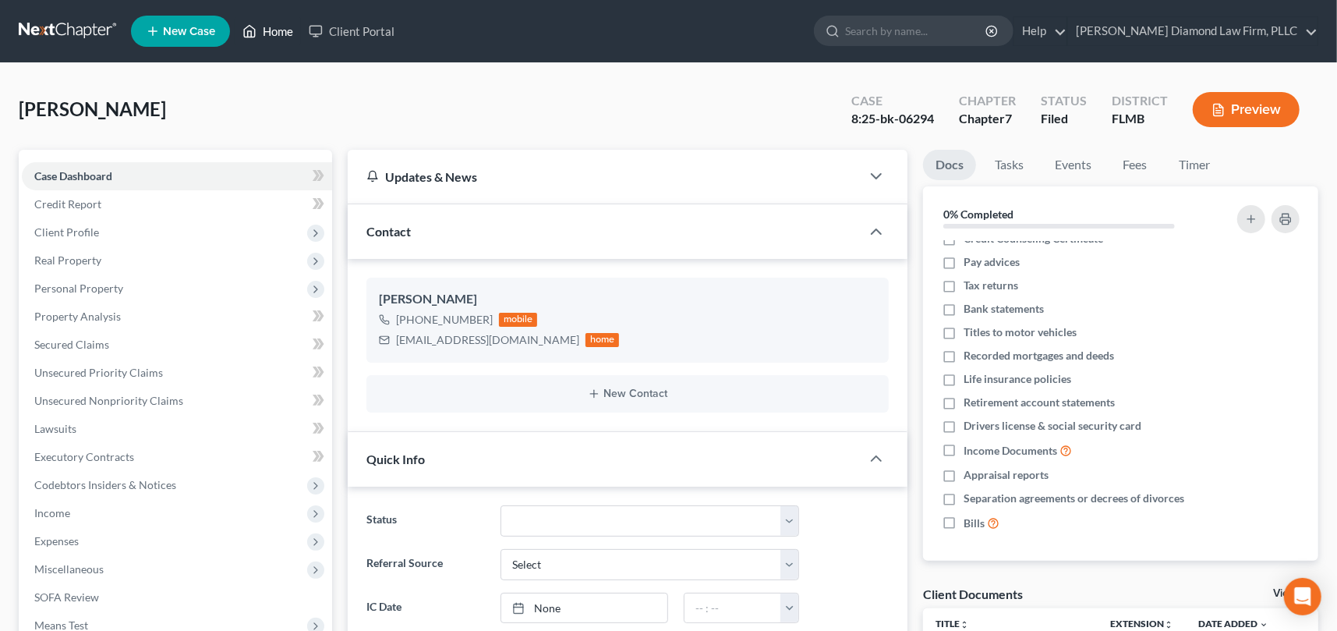
click at [281, 30] on link "Home" at bounding box center [268, 31] width 66 height 28
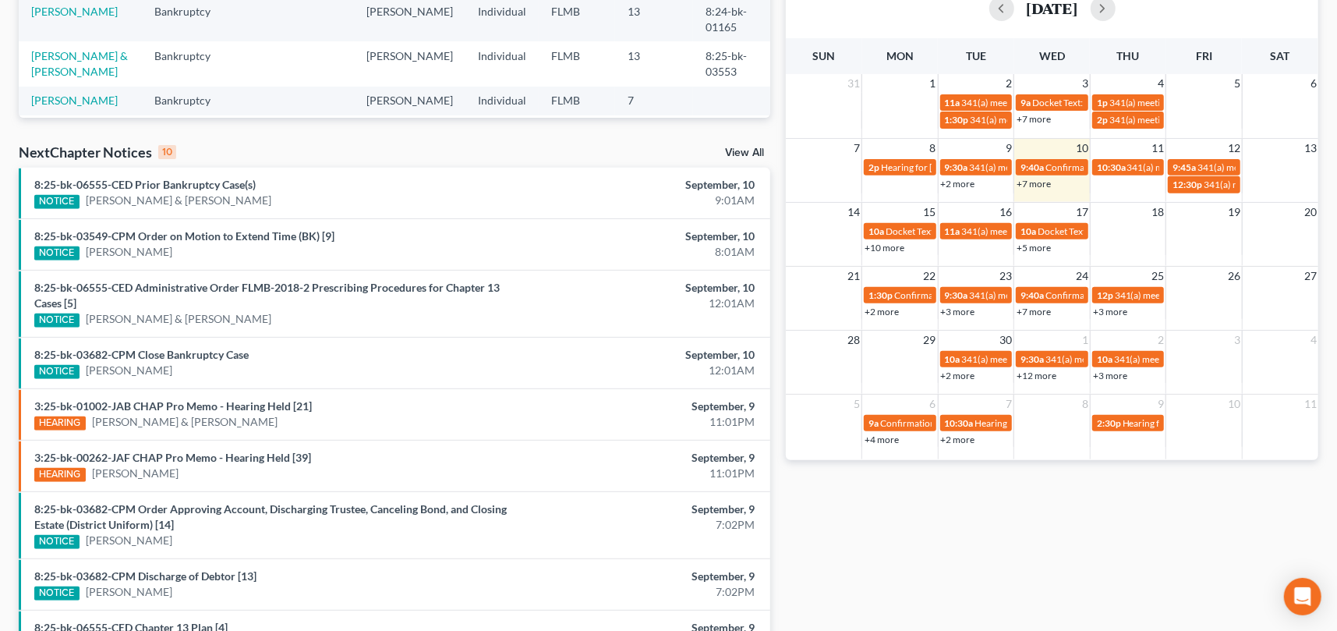
scroll to position [390, 0]
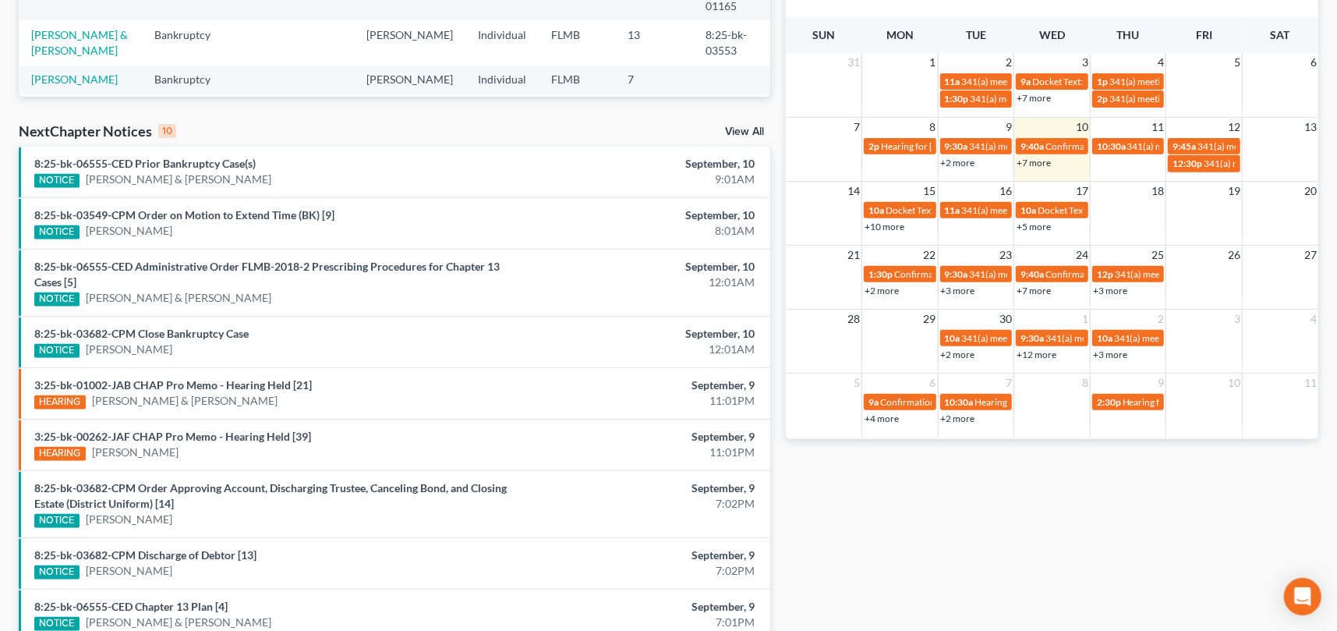
click at [1041, 351] on link "+12 more" at bounding box center [1036, 354] width 40 height 12
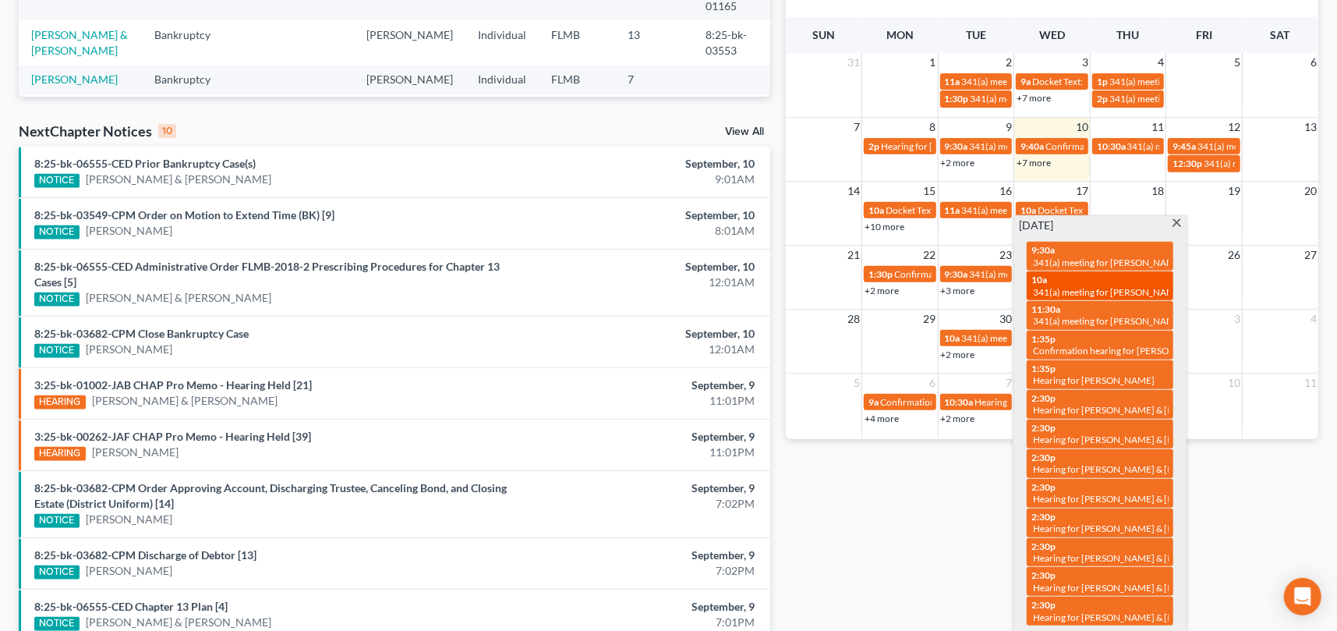
click at [1157, 287] on span "341(a) meeting for [PERSON_NAME]-[PERSON_NAME] and [PERSON_NAME]" at bounding box center [1192, 292] width 319 height 12
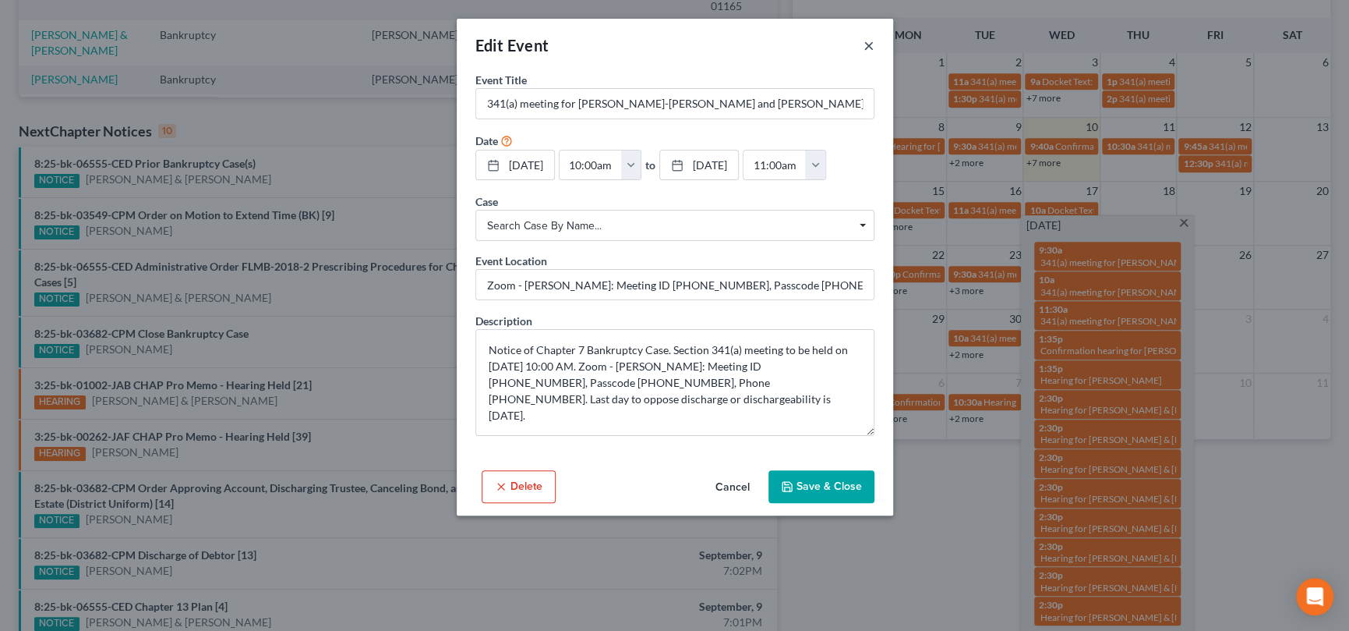
click at [871, 42] on button "×" at bounding box center [869, 45] width 11 height 19
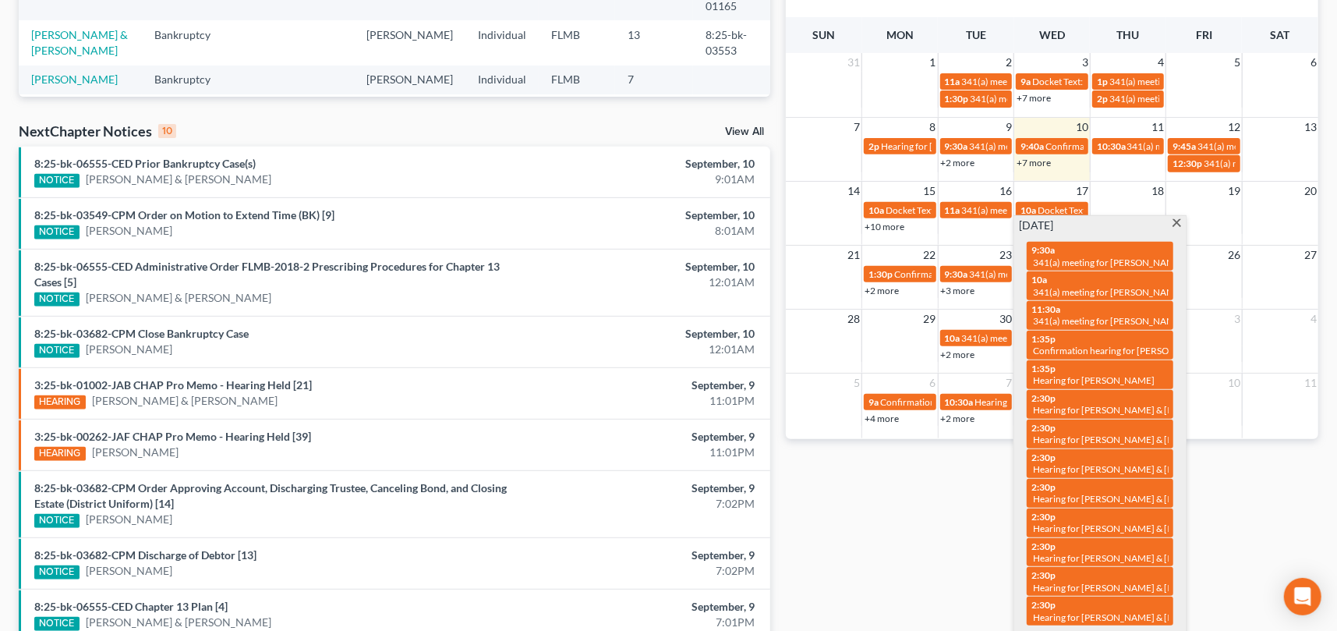
click at [1176, 219] on span at bounding box center [1177, 224] width 12 height 10
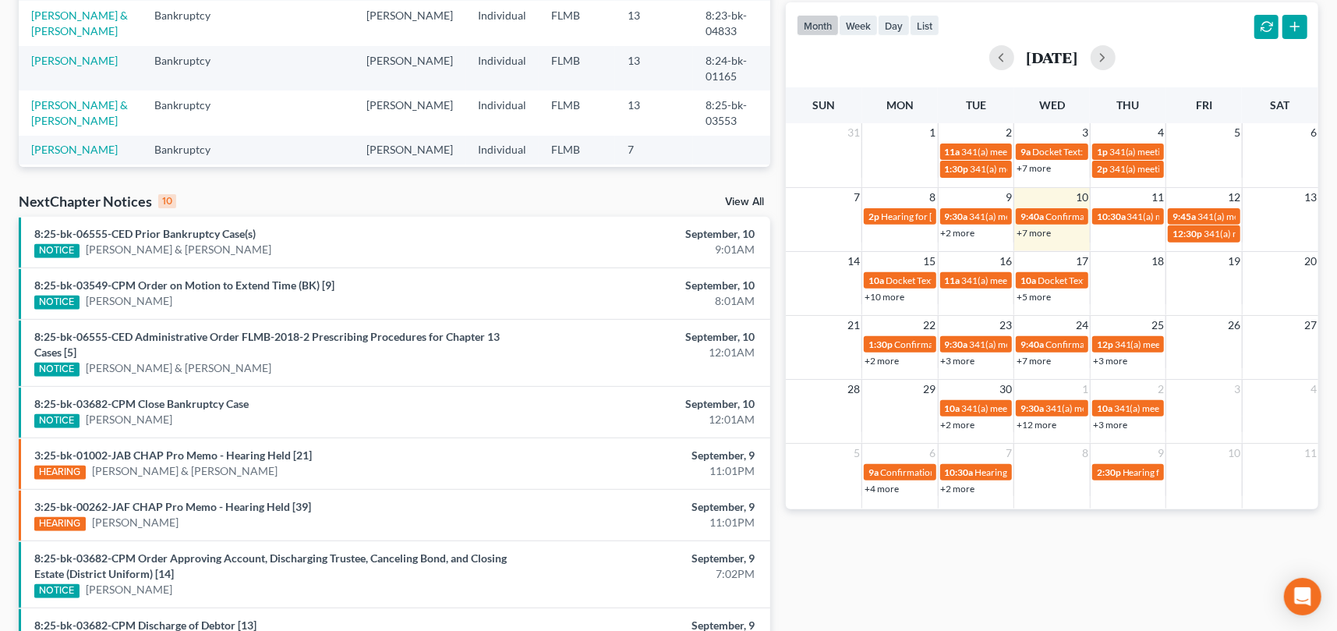
scroll to position [234, 0]
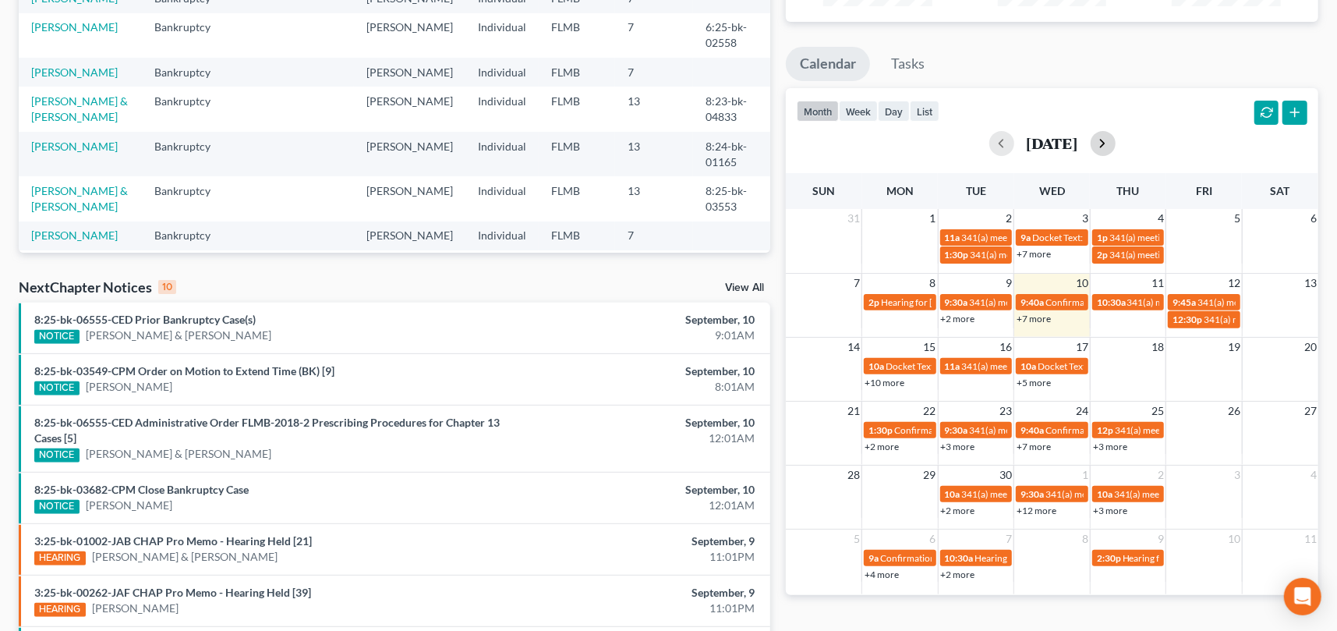
click at [1115, 143] on button "button" at bounding box center [1102, 143] width 25 height 25
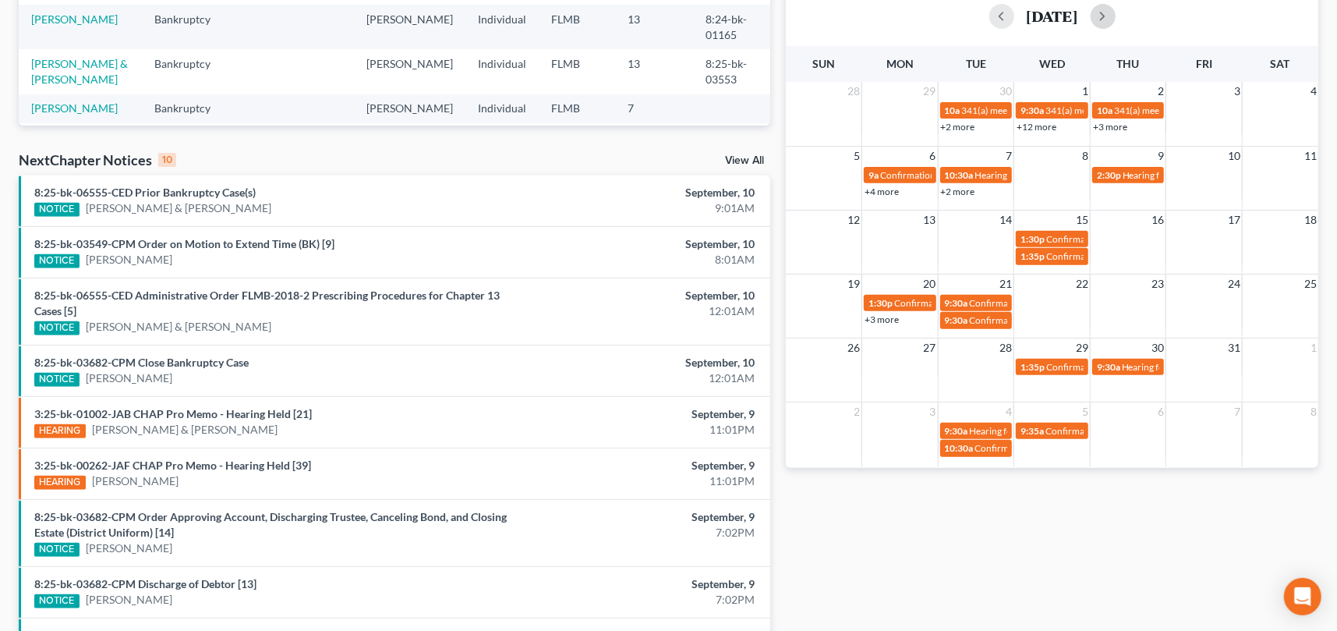
scroll to position [390, 0]
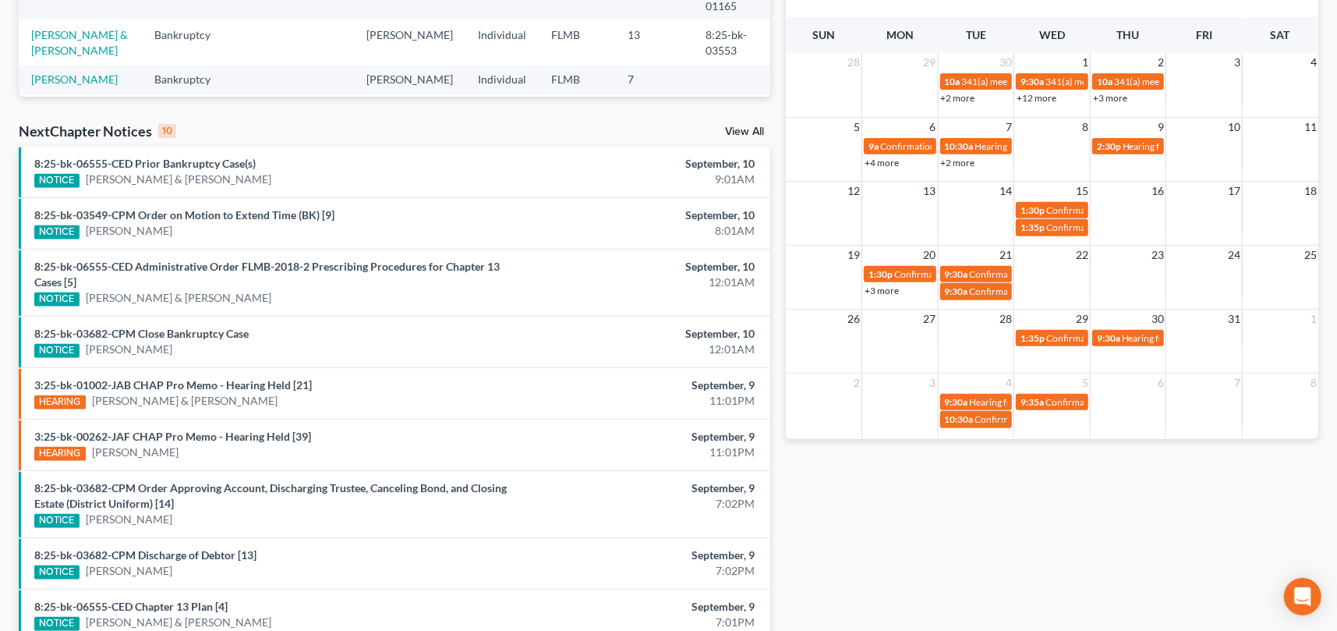
click at [966, 161] on link "+2 more" at bounding box center [958, 163] width 34 height 12
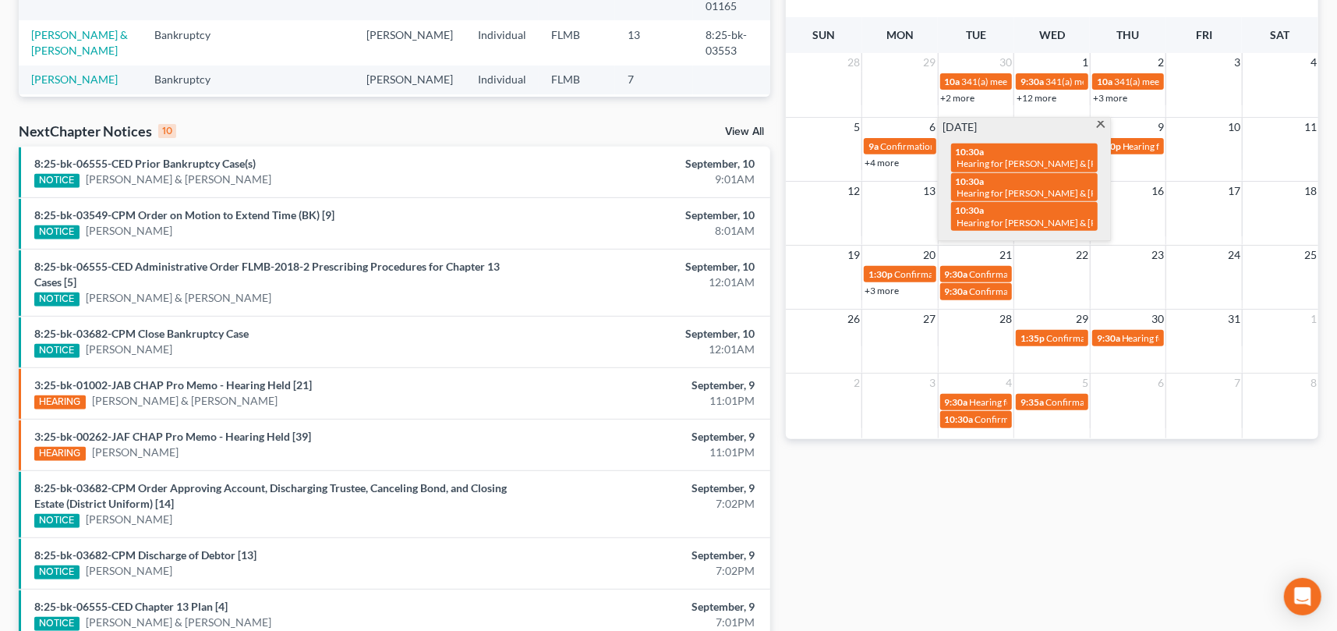
click at [1098, 124] on span at bounding box center [1101, 126] width 12 height 10
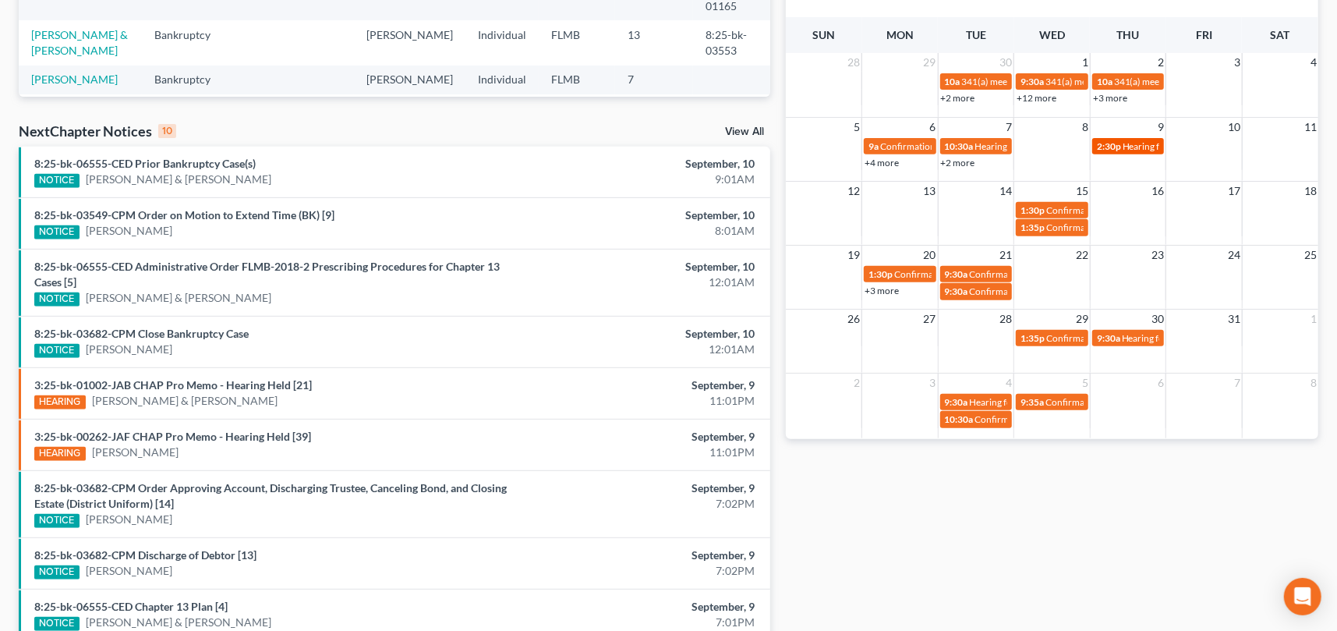
click at [1132, 148] on span "Hearing for Mirror Trading International (PTY) Ltd." at bounding box center [1225, 146] width 206 height 12
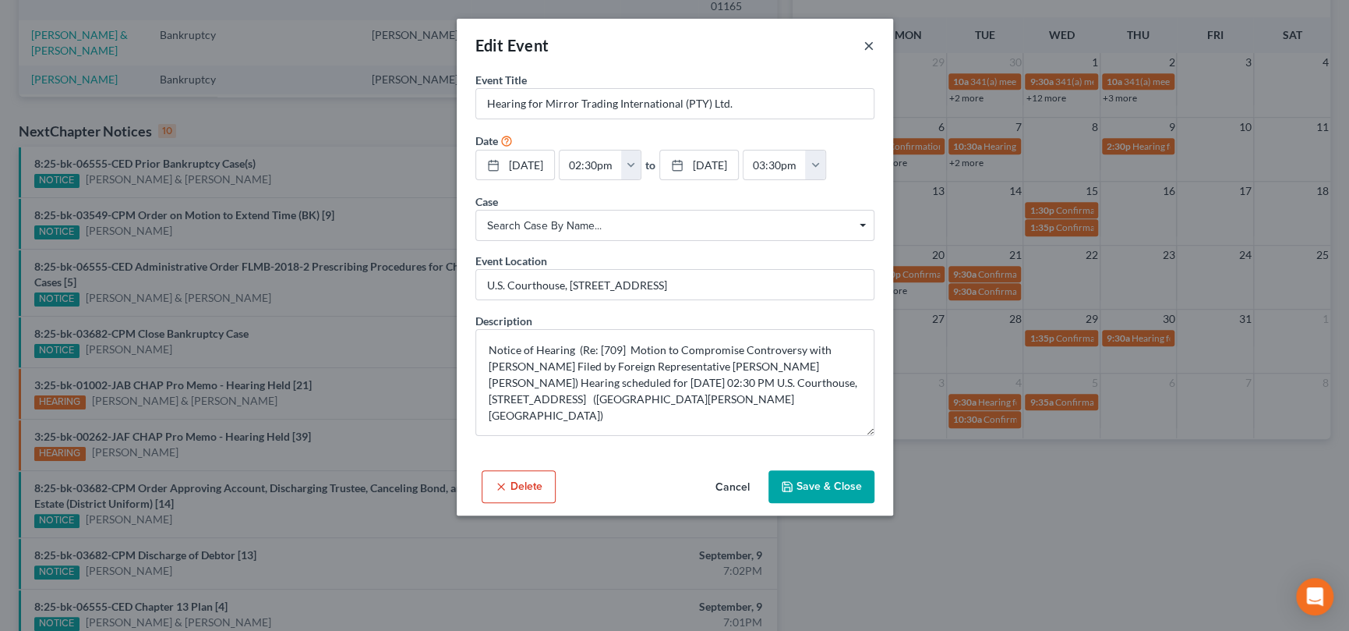
click at [867, 44] on button "×" at bounding box center [869, 45] width 11 height 19
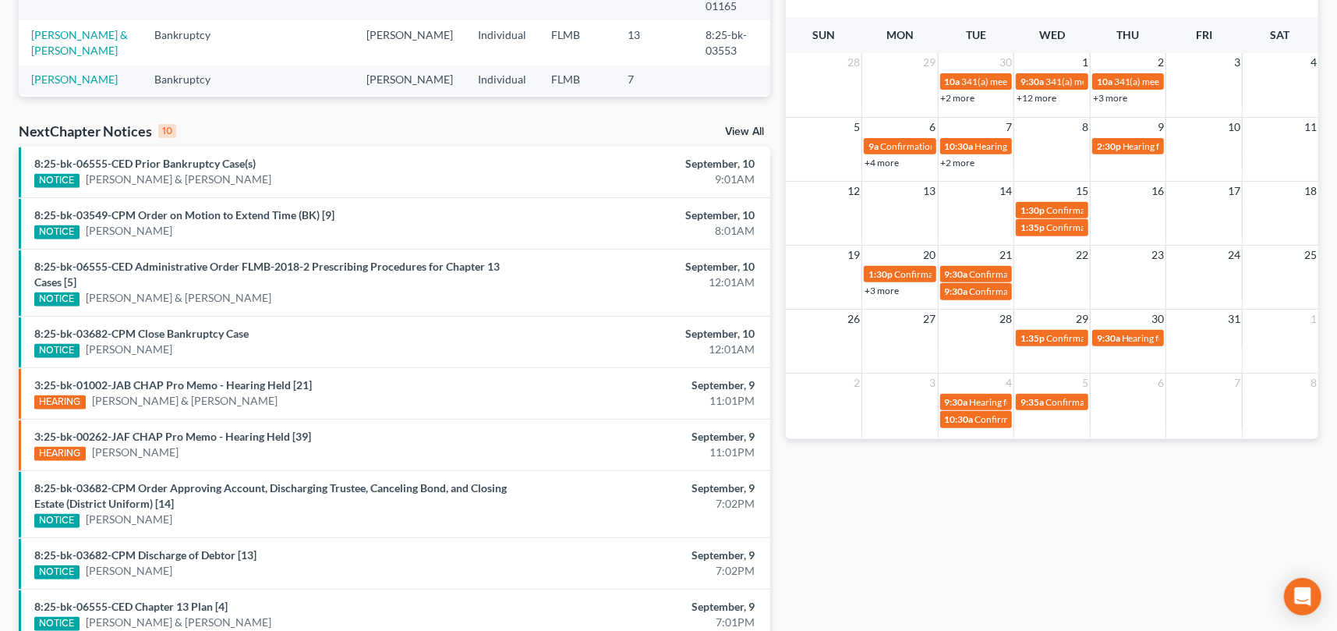
click at [886, 161] on link "+4 more" at bounding box center [881, 163] width 34 height 12
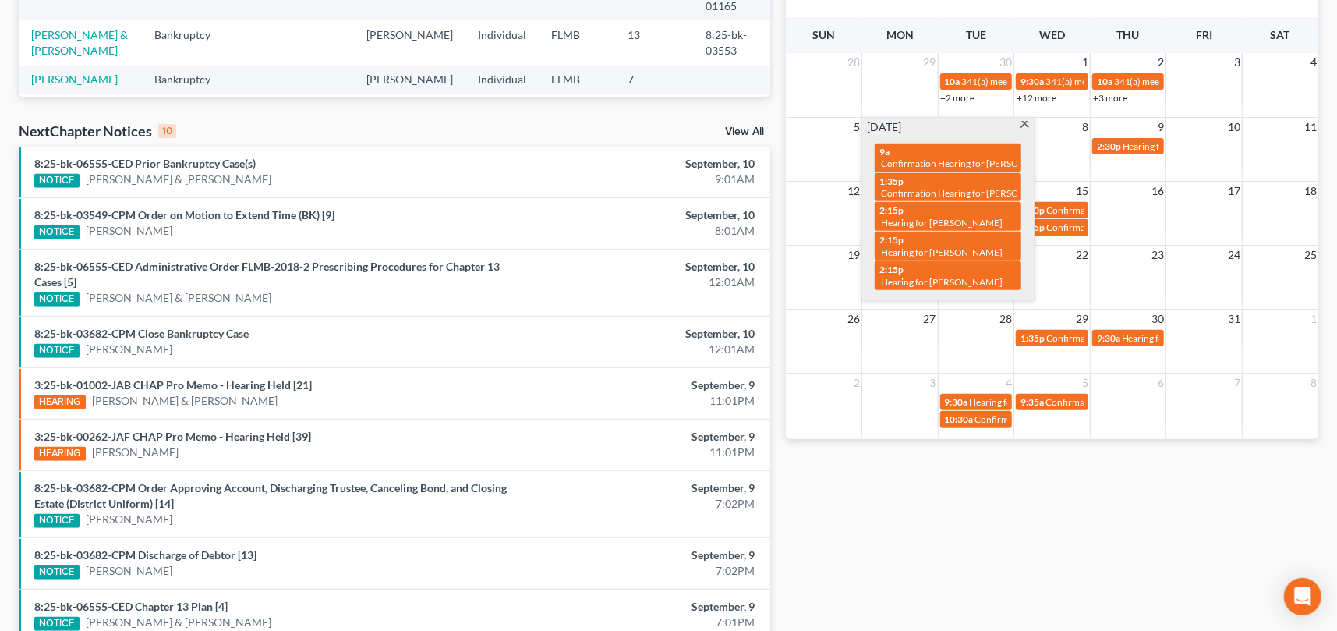
click at [1021, 122] on span at bounding box center [1025, 126] width 12 height 10
